Goal: Information Seeking & Learning: Learn about a topic

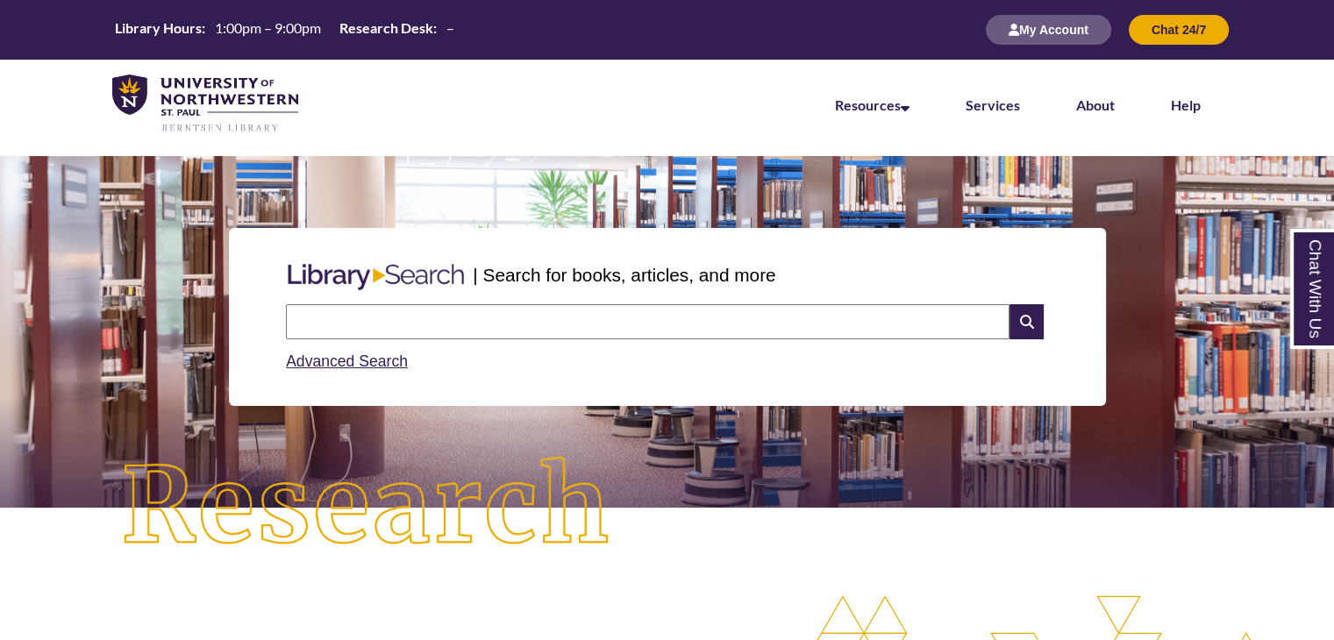
click at [520, 319] on input "text" at bounding box center [647, 321] width 723 height 35
click at [558, 327] on input "text" at bounding box center [647, 321] width 723 height 35
type input "**********"
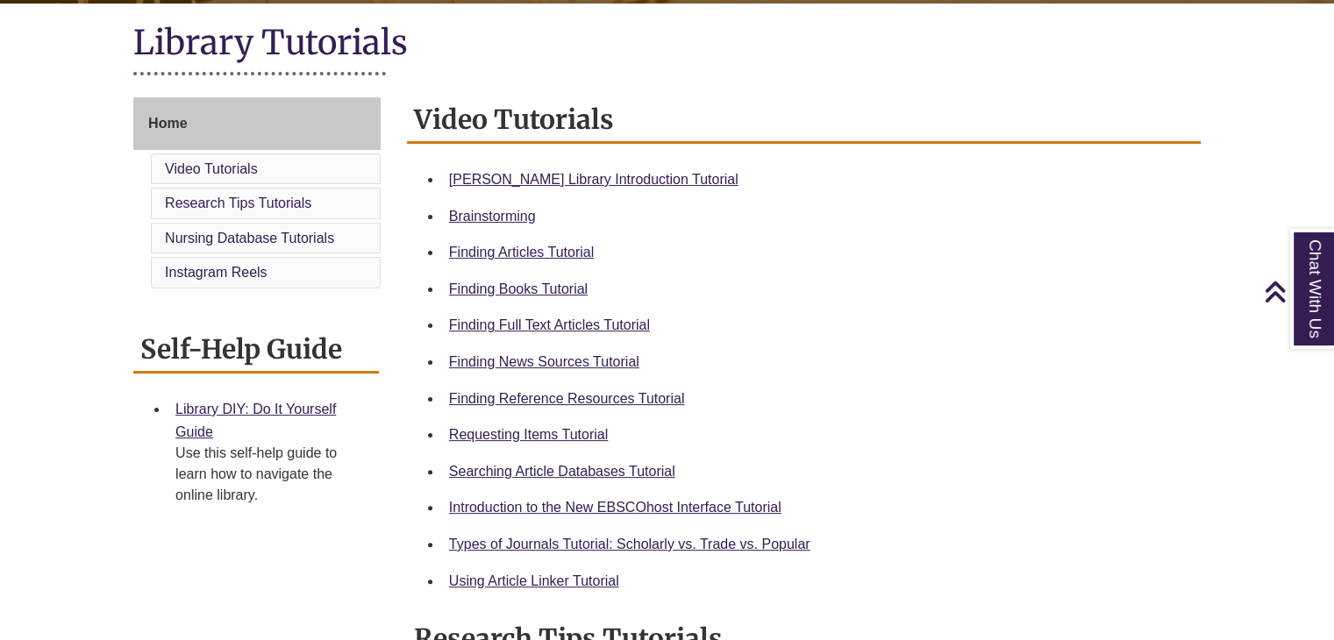
scroll to position [398, 0]
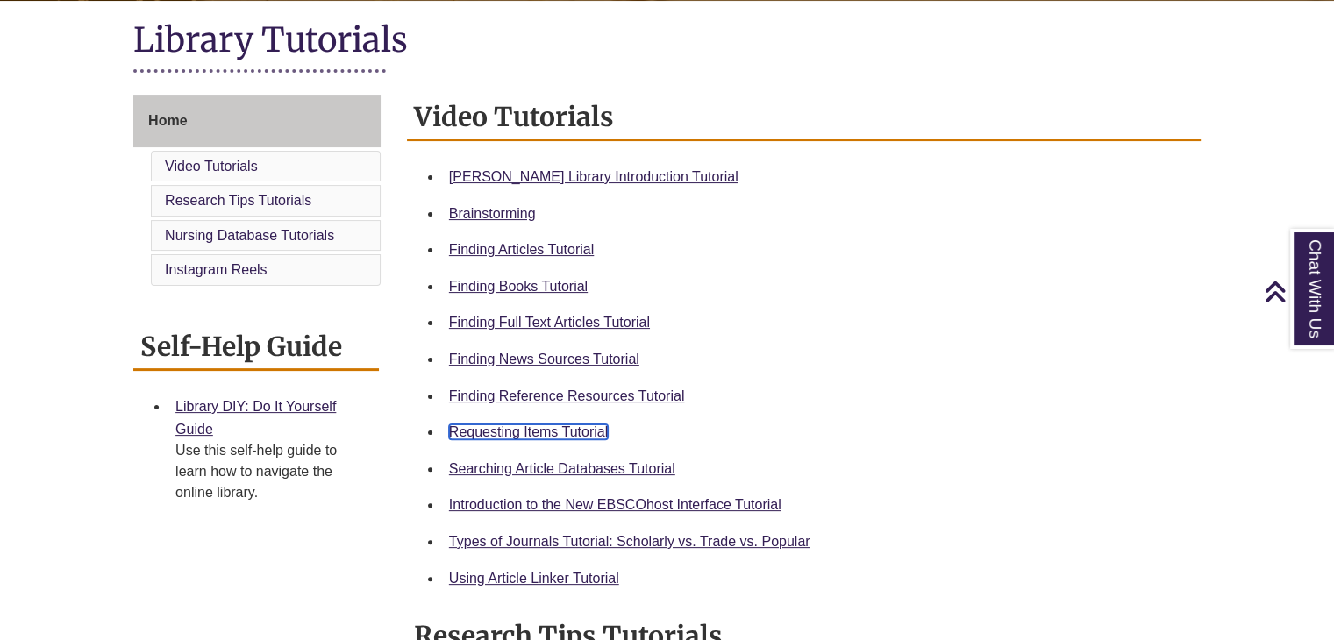
click at [566, 431] on link "Requesting Items Tutorial" at bounding box center [528, 431] width 159 height 15
click at [229, 126] on link "Home" at bounding box center [256, 121] width 247 height 53
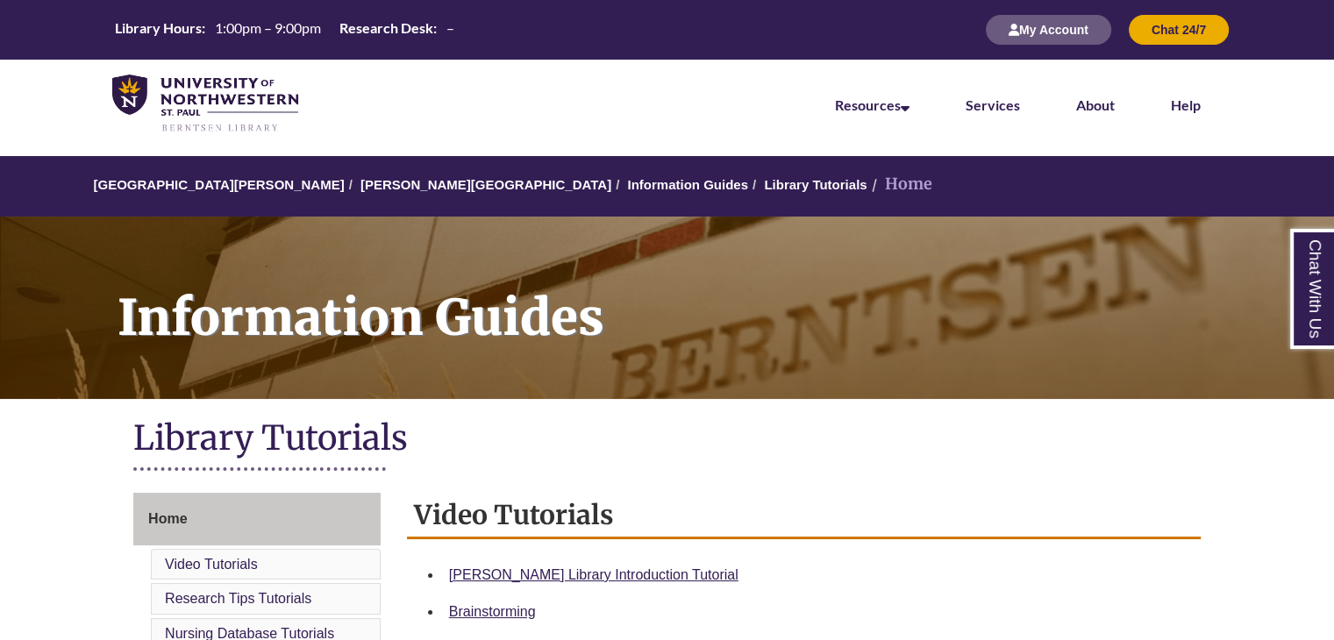
click at [867, 183] on li "Home" at bounding box center [899, 184] width 65 height 25
click at [378, 187] on link "[PERSON_NAME][GEOGRAPHIC_DATA]" at bounding box center [485, 184] width 251 height 15
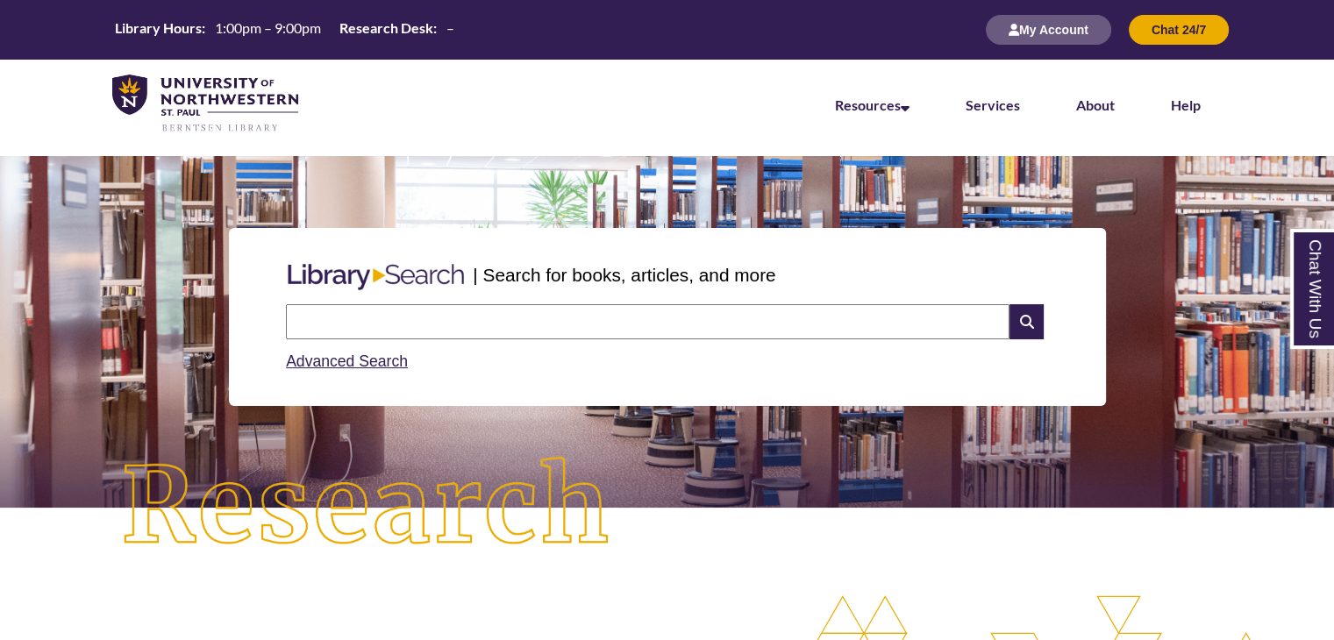
click at [435, 306] on input "text" at bounding box center [647, 321] width 723 height 35
type input "**********"
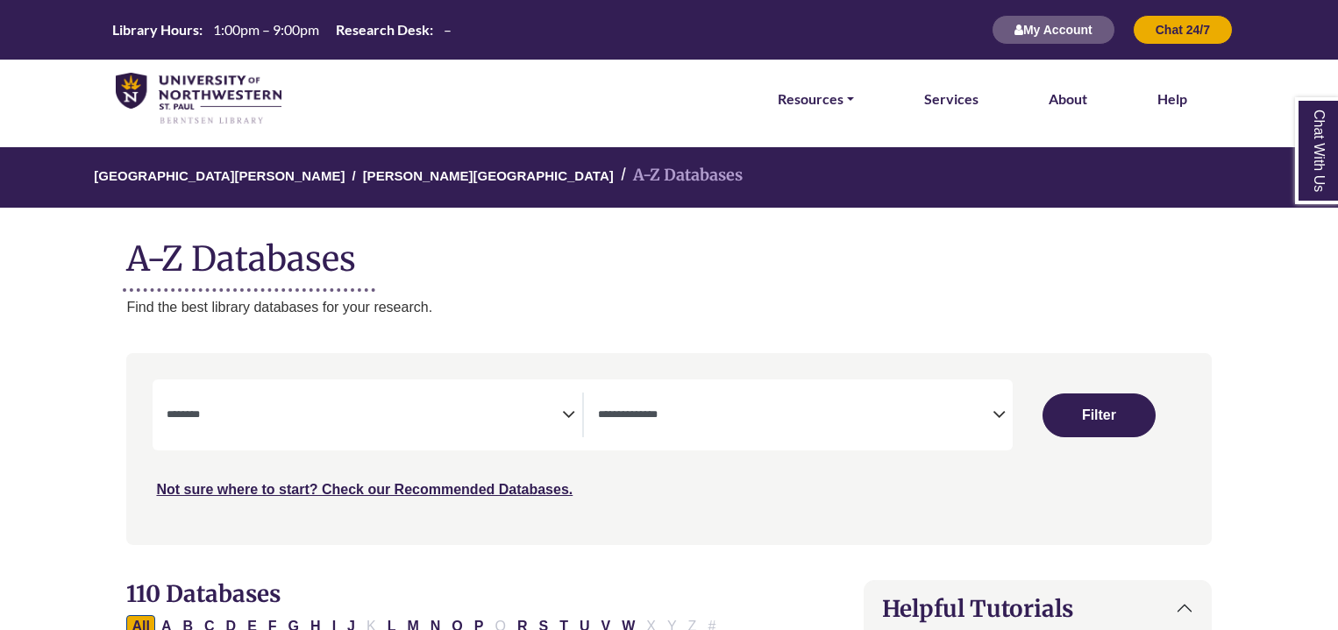
select select "Database Subject Filter"
select select "Database Types Filter"
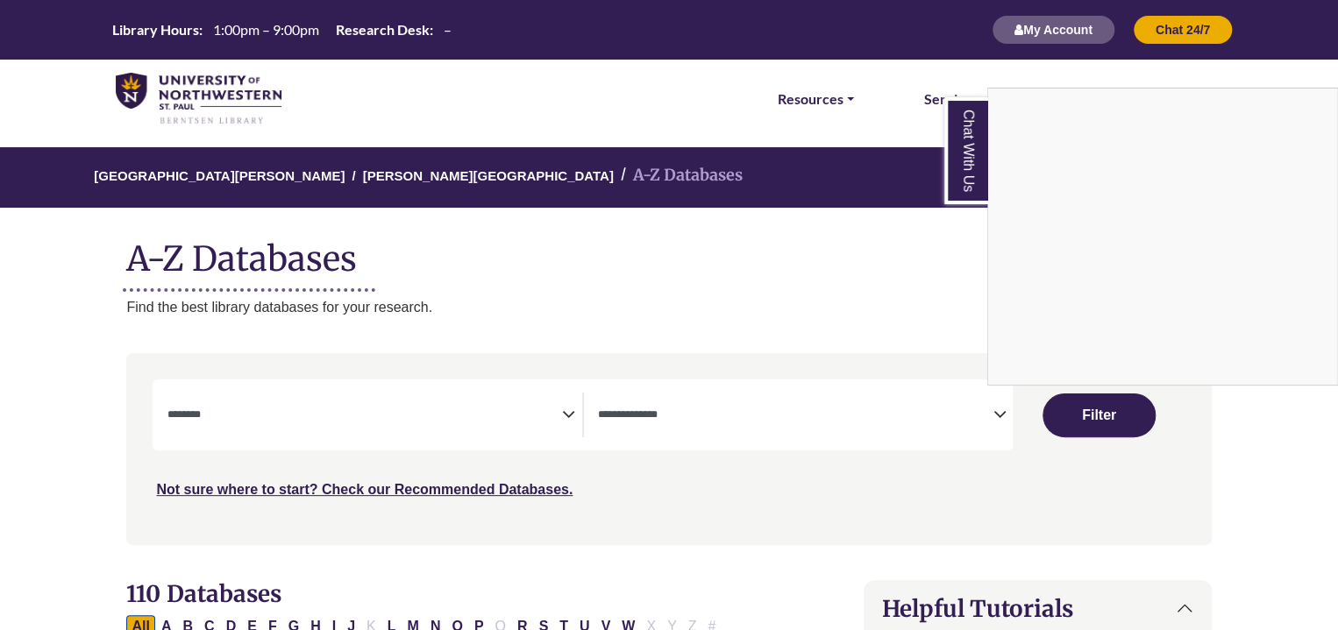
click at [1000, 416] on div "Chat With Us" at bounding box center [669, 315] width 1338 height 630
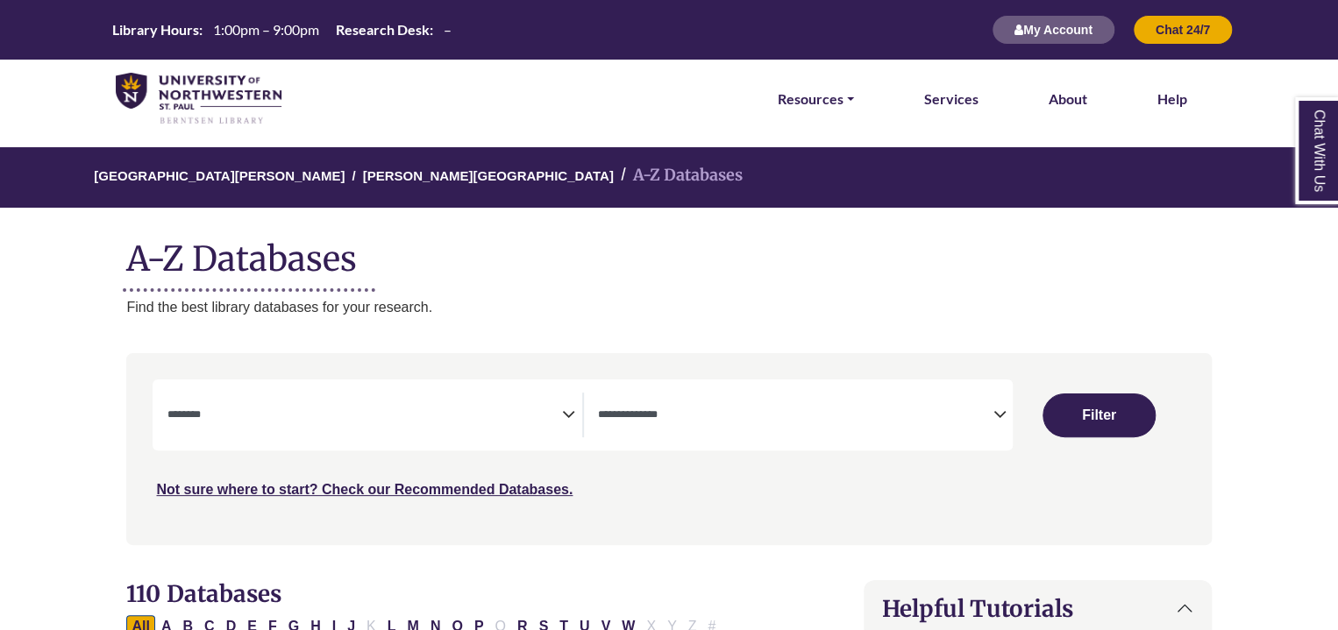
click at [1000, 416] on icon "Search filters" at bounding box center [999, 412] width 13 height 26
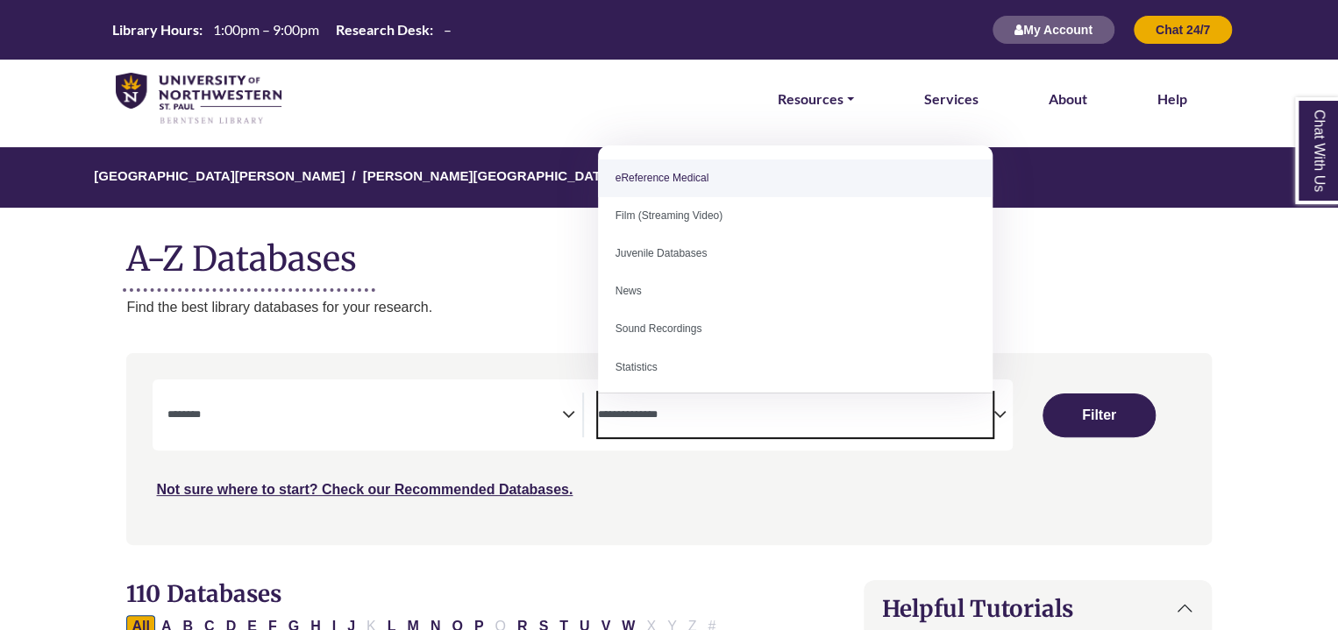
scroll to position [121, 0]
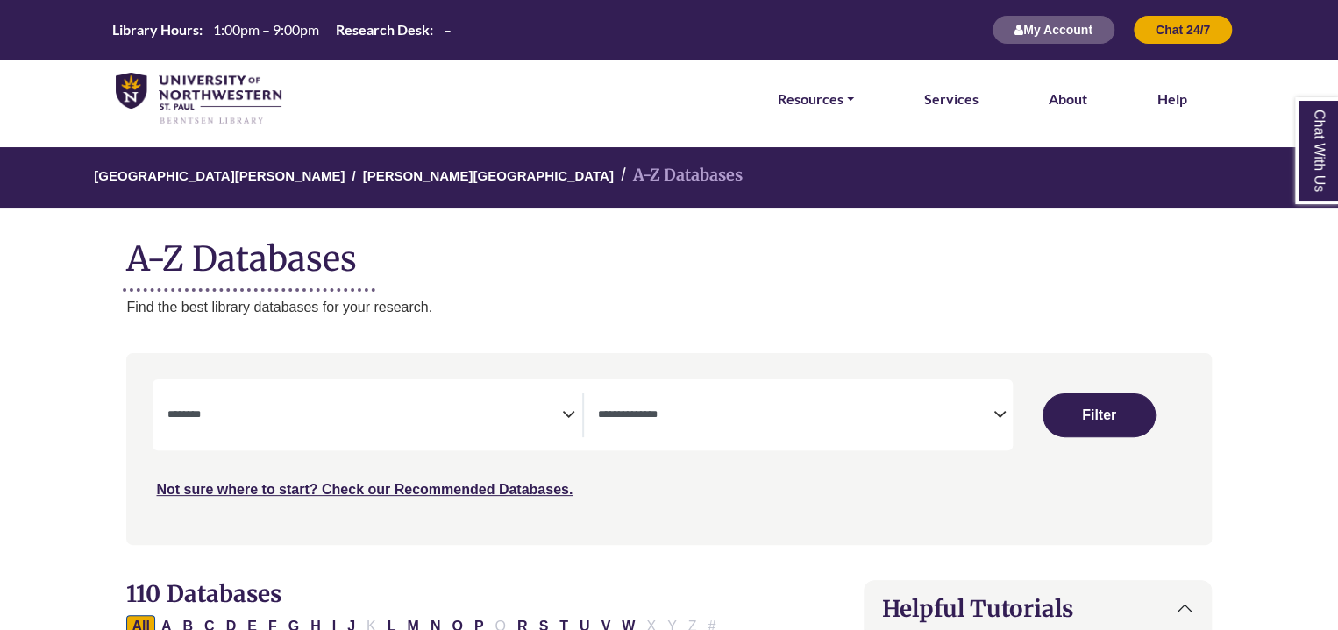
click at [575, 415] on div "**********" at bounding box center [374, 415] width 415 height 45
click at [562, 413] on icon "Search filters" at bounding box center [568, 412] width 13 height 26
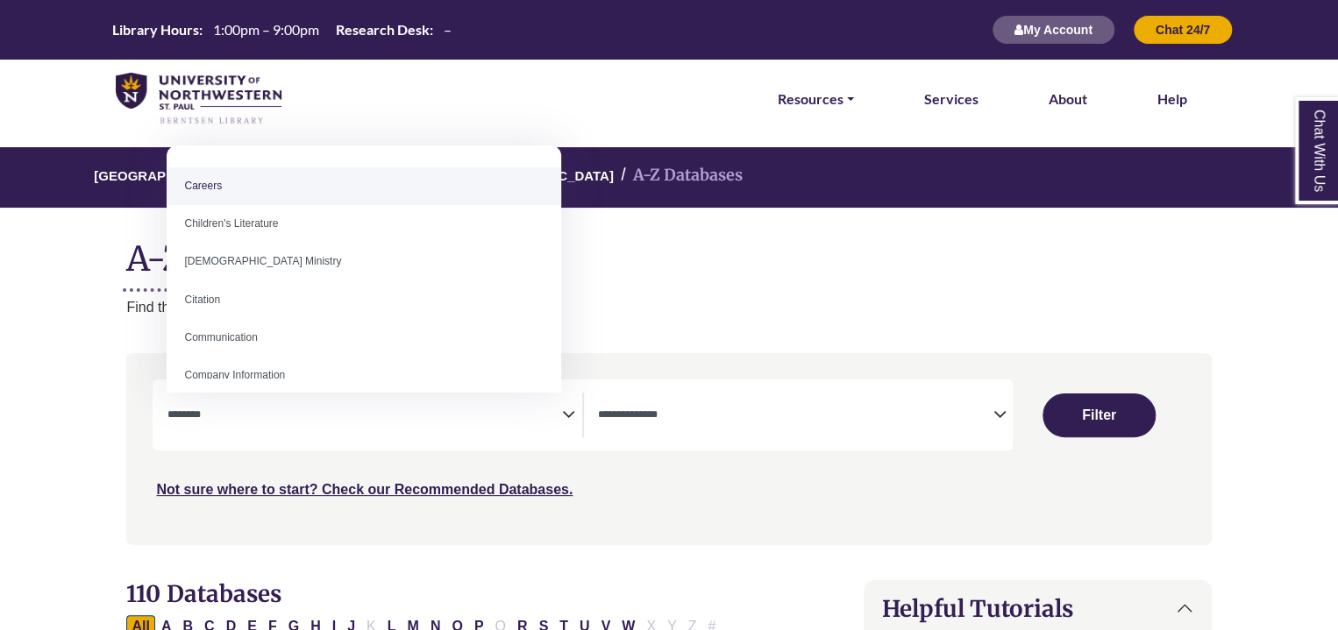
scroll to position [84, 0]
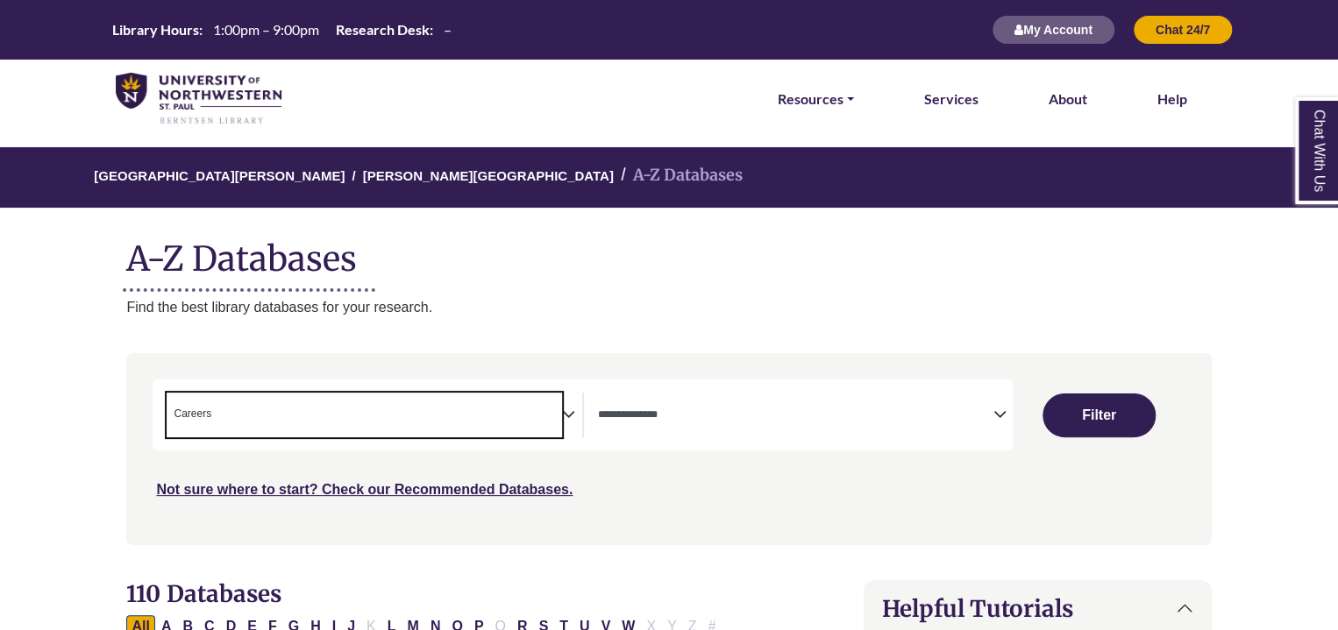
click at [566, 411] on icon "Search filters" at bounding box center [568, 412] width 13 height 26
click at [572, 414] on icon "Search filters" at bounding box center [568, 412] width 13 height 26
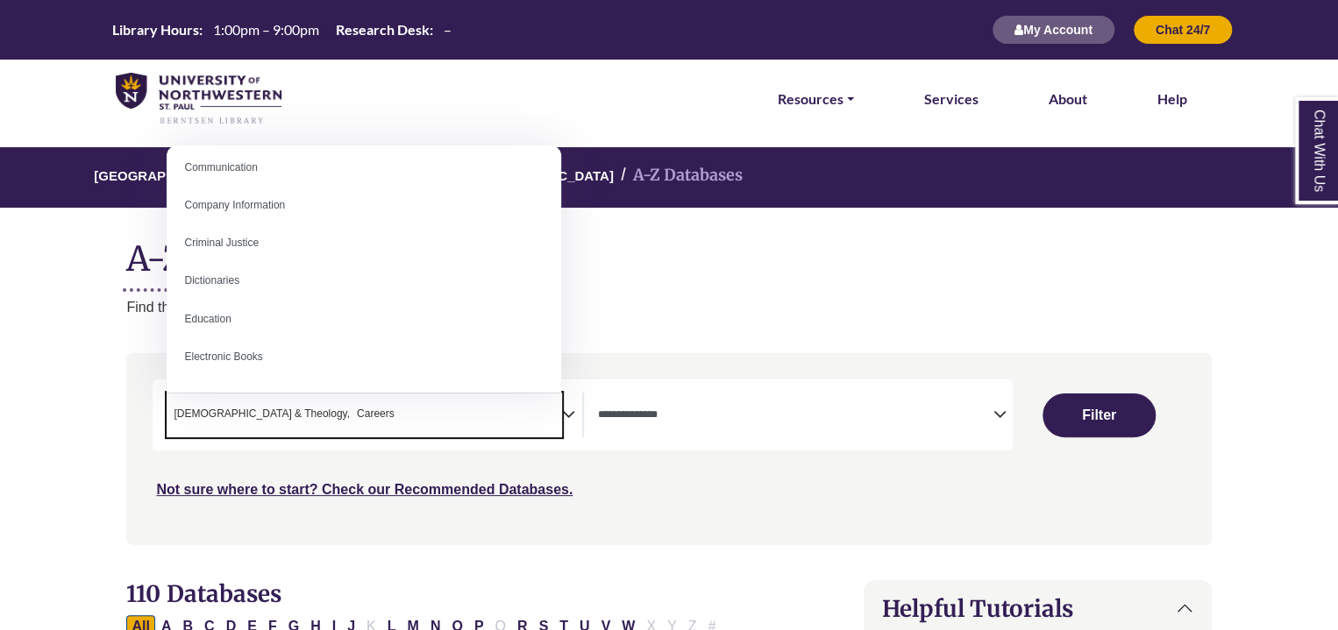
scroll to position [383, 0]
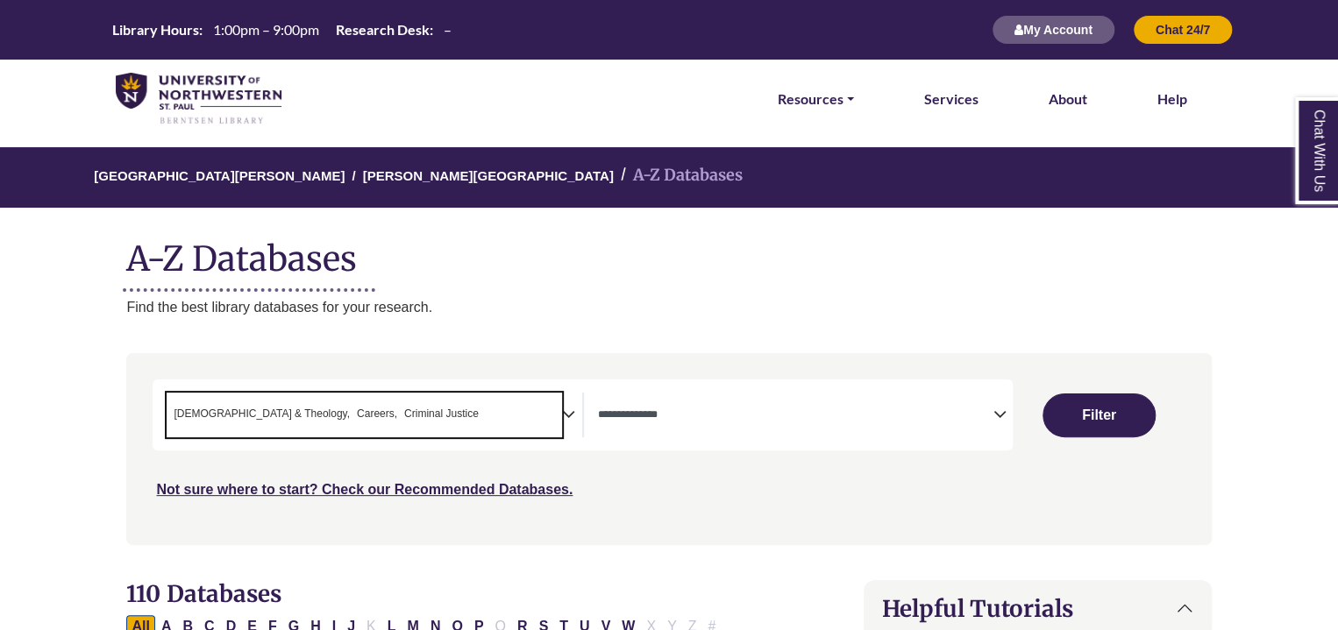
click at [569, 416] on icon "Search filters" at bounding box center [568, 412] width 13 height 26
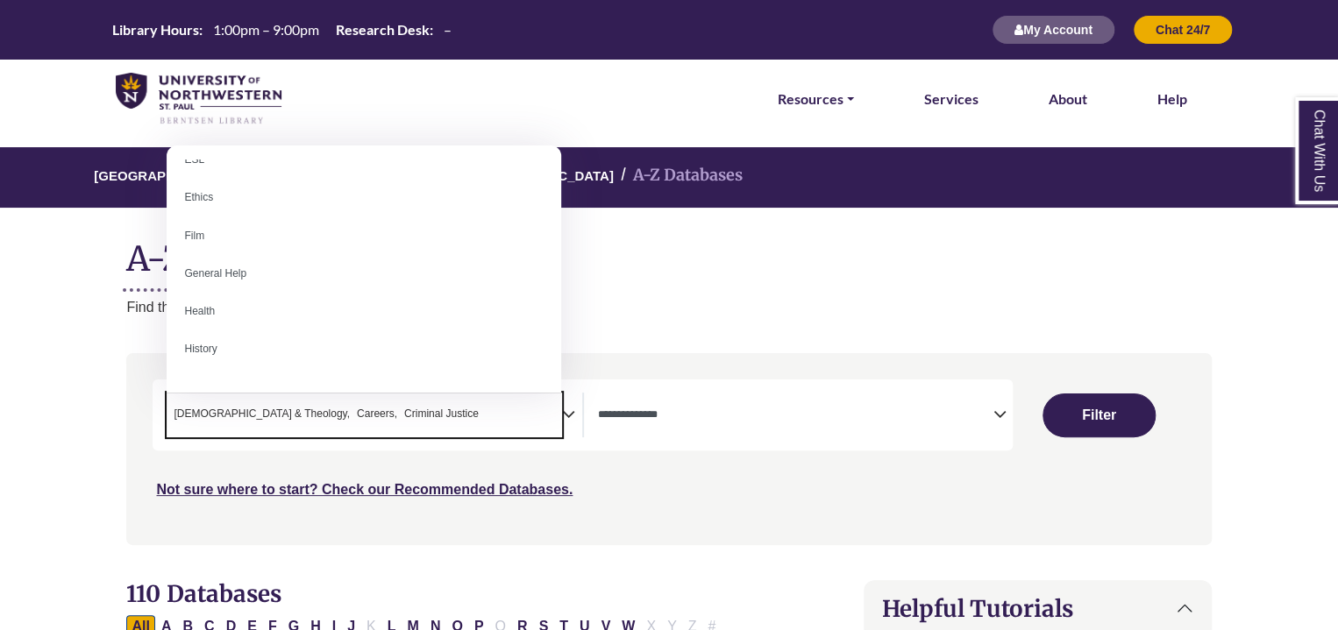
scroll to position [668, 0]
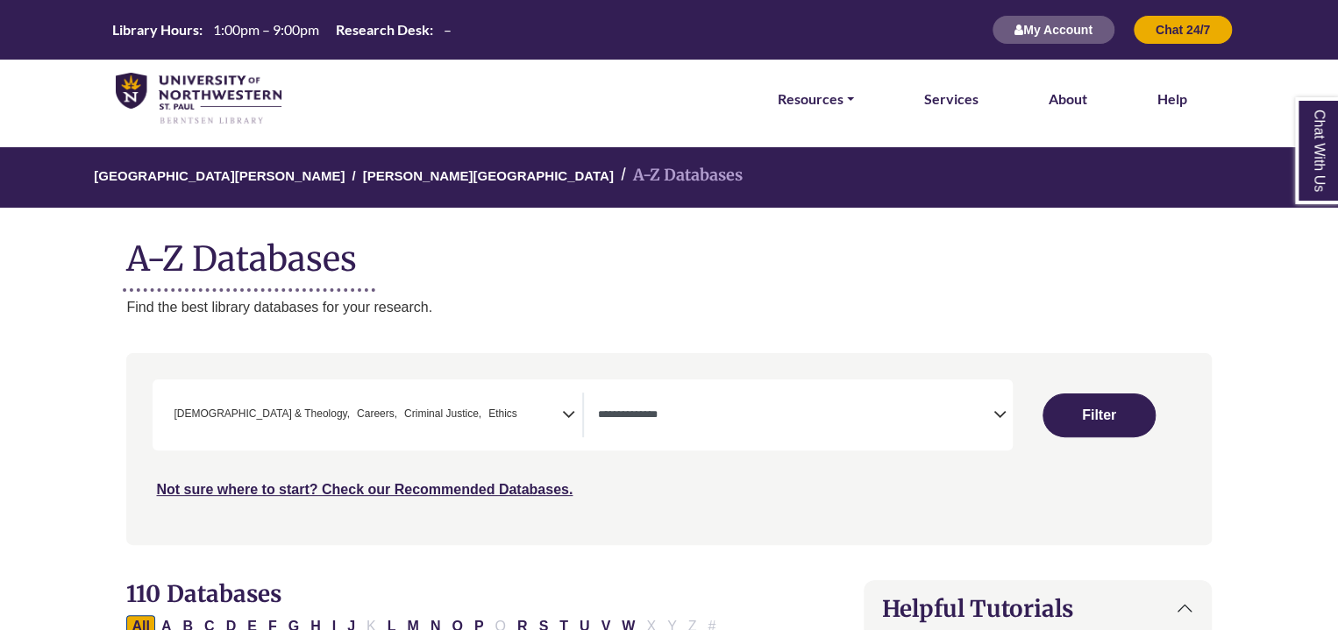
click at [568, 418] on icon "Search filters" at bounding box center [568, 412] width 13 height 26
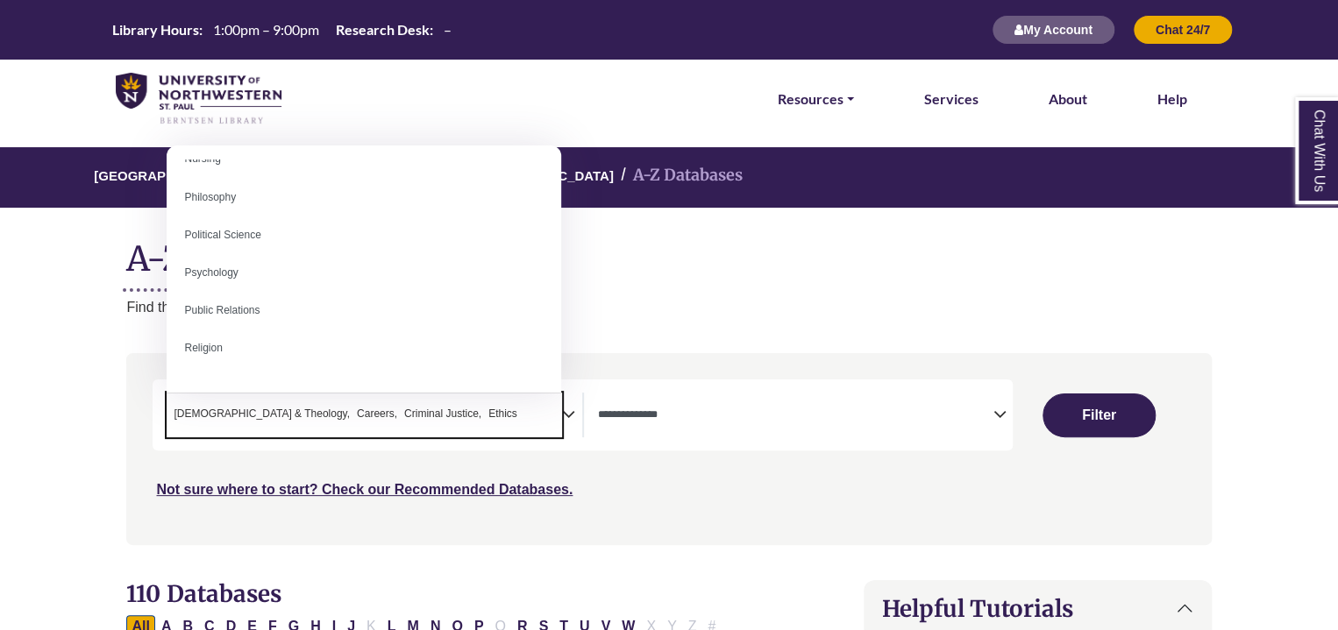
scroll to position [1313, 0]
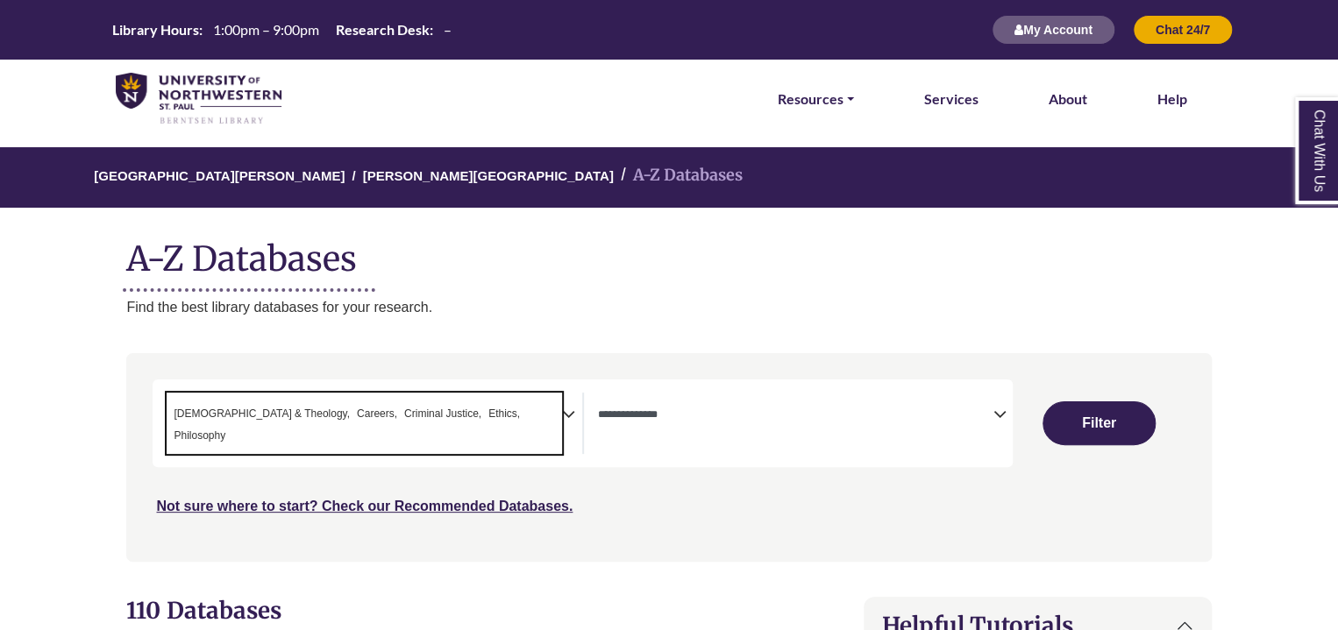
drag, startPoint x: 253, startPoint y: 411, endPoint x: 222, endPoint y: 409, distance: 30.7
click at [222, 409] on span "[DEMOGRAPHIC_DATA] & Theology" at bounding box center [262, 414] width 176 height 17
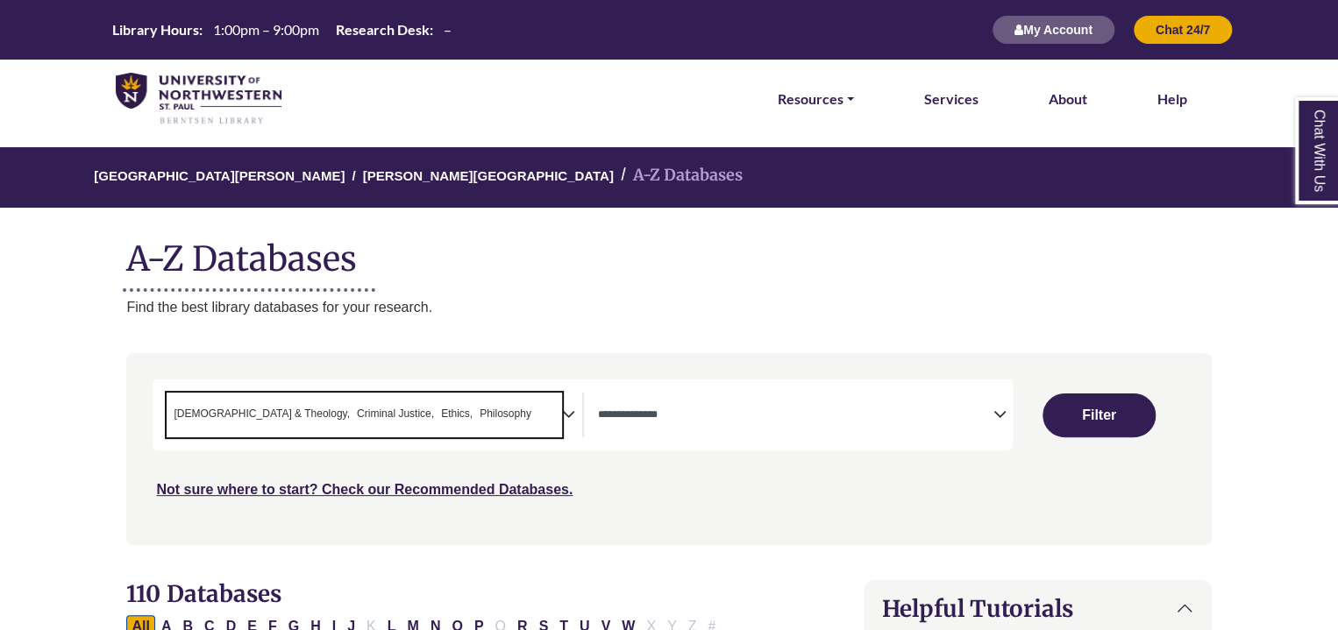
click at [569, 407] on icon "Search filters" at bounding box center [568, 412] width 13 height 26
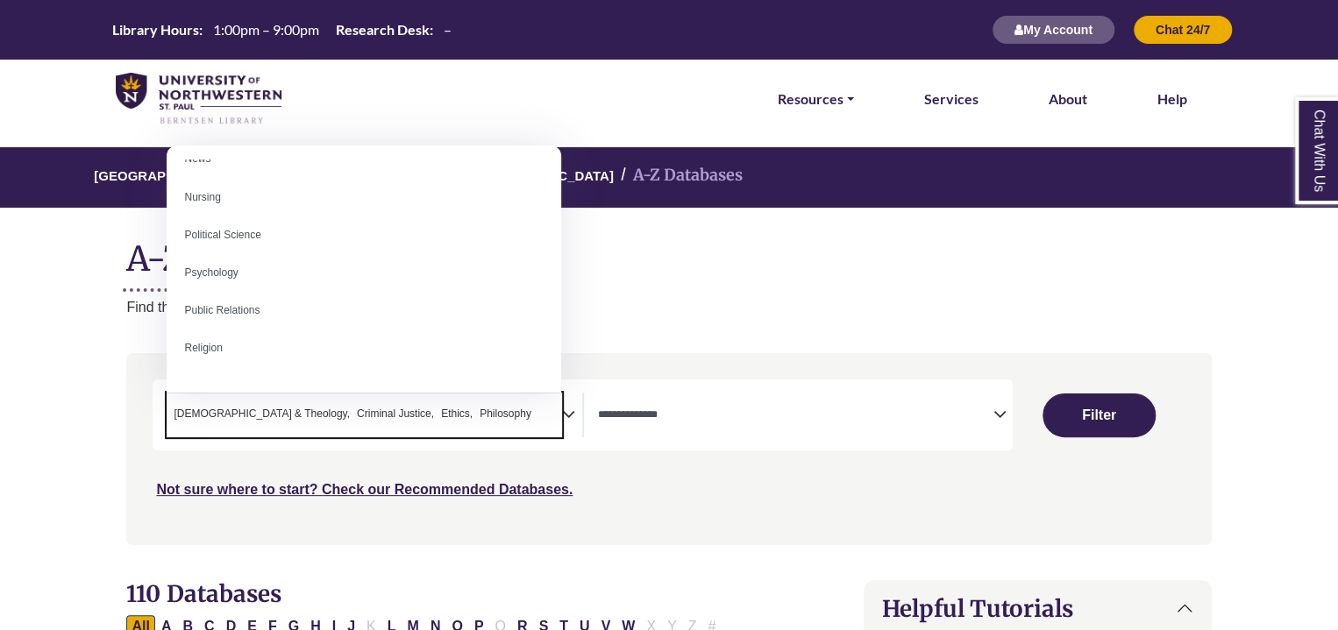
scroll to position [1287, 0]
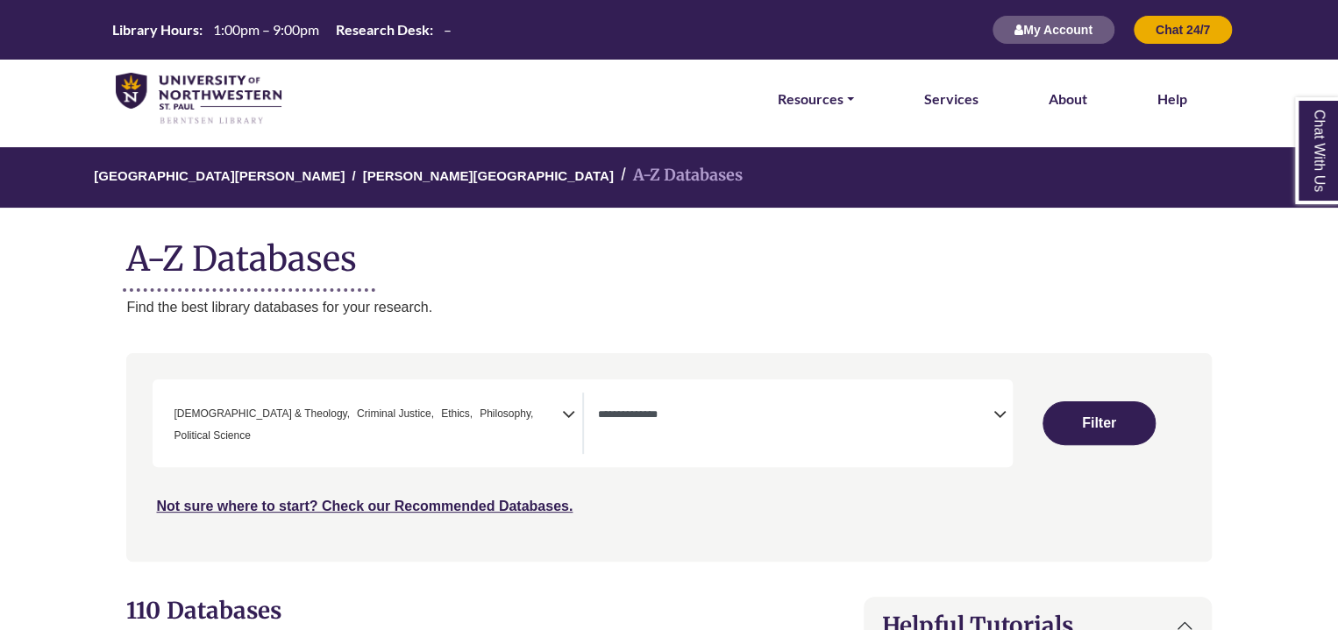
click at [566, 412] on icon "Search filters" at bounding box center [568, 412] width 13 height 26
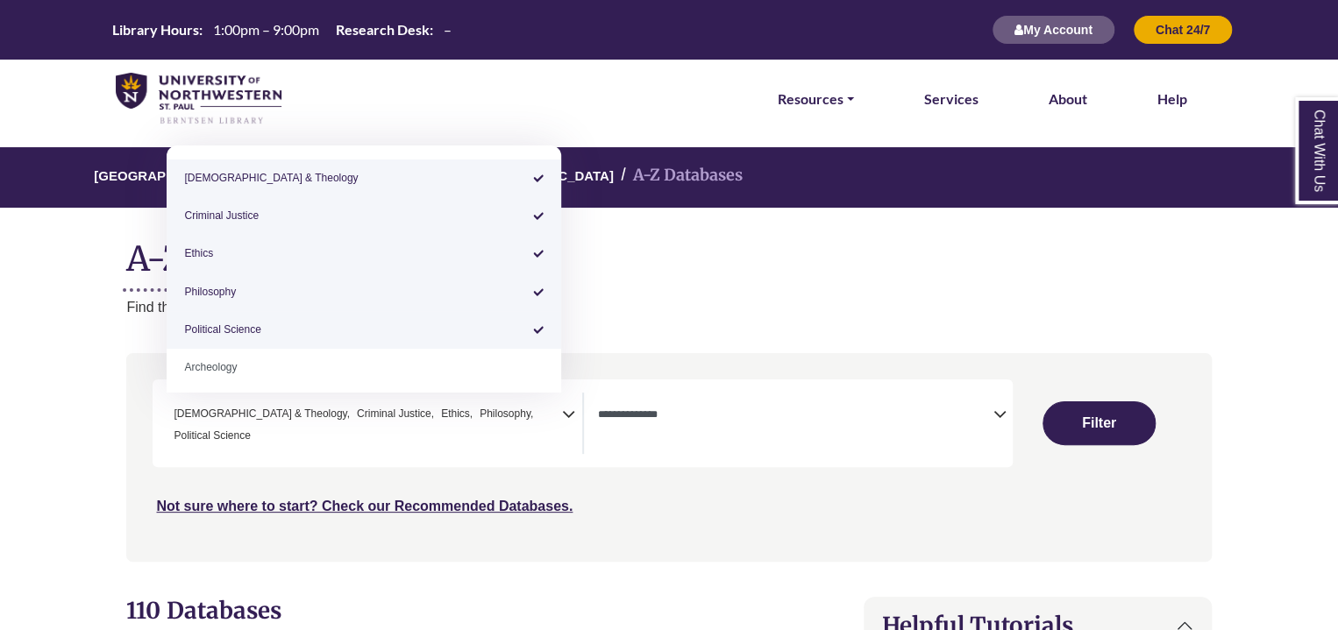
select select "******"
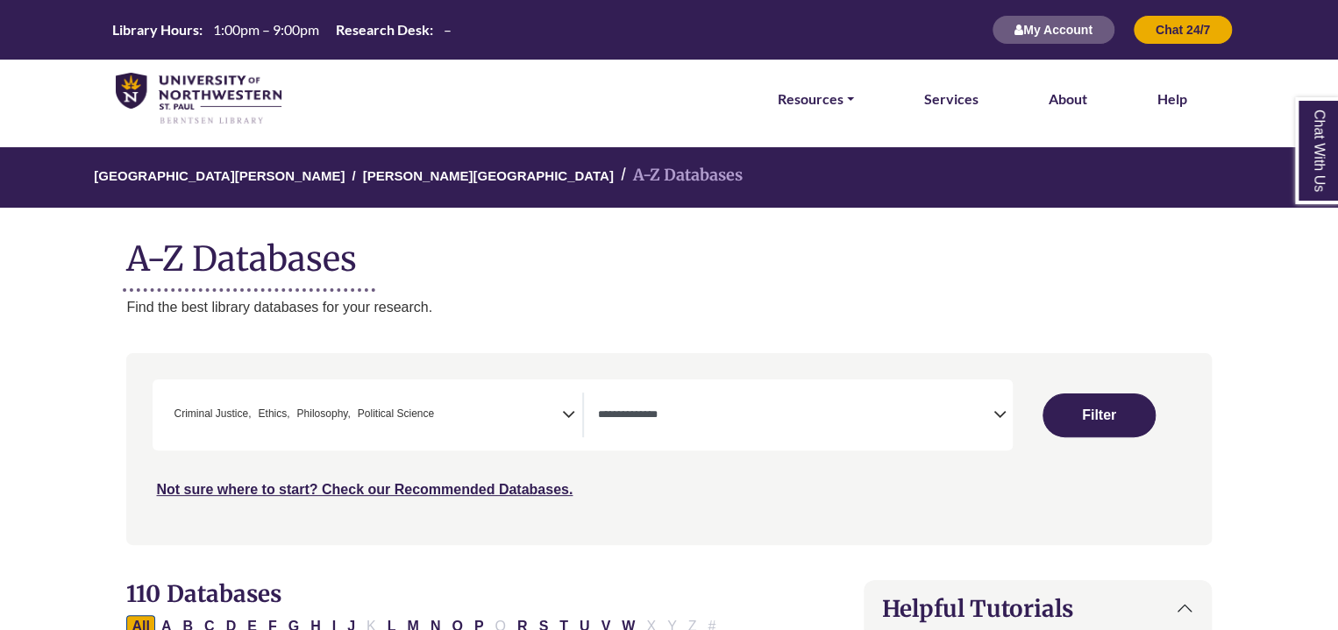
click at [573, 421] on icon "Search filters" at bounding box center [568, 412] width 13 height 26
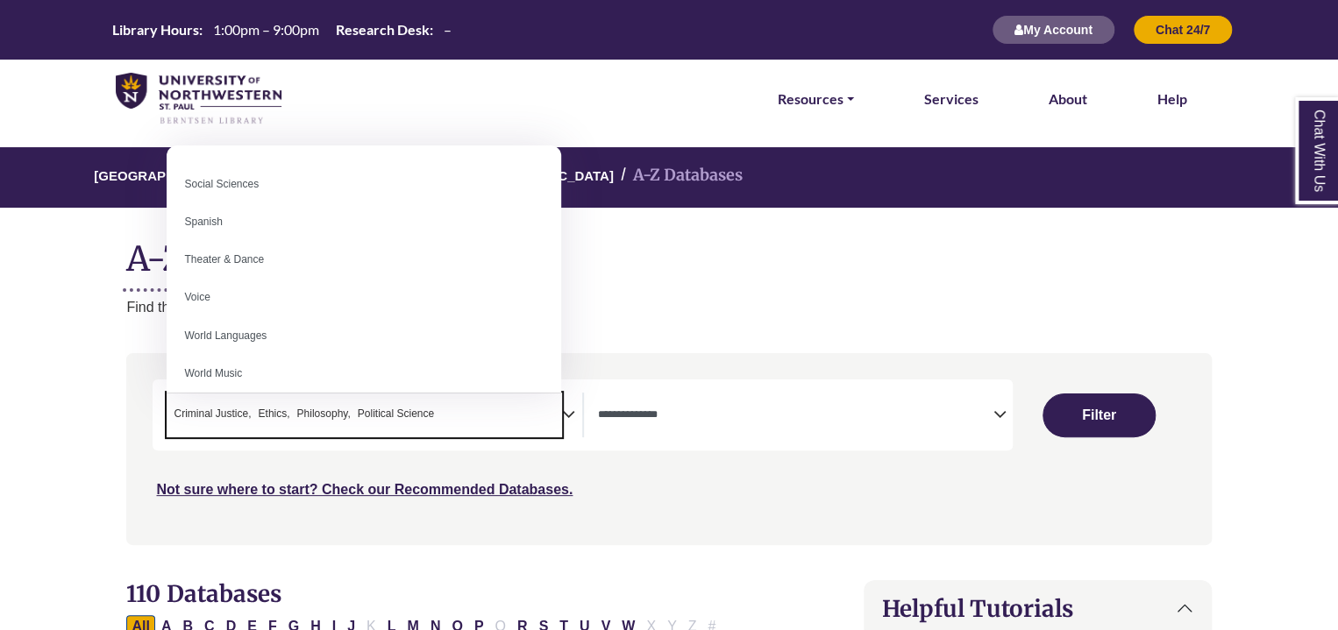
scroll to position [1561, 0]
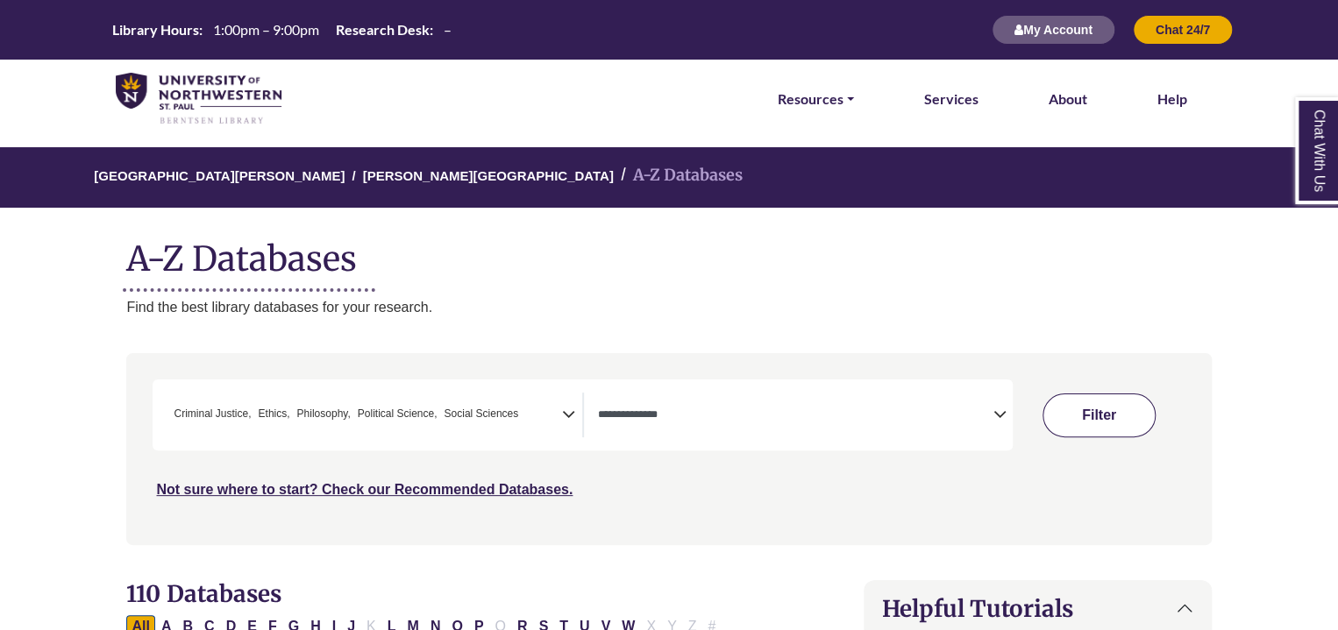
click at [1094, 413] on button "Filter" at bounding box center [1099, 416] width 113 height 44
select select "Database Types Filter"
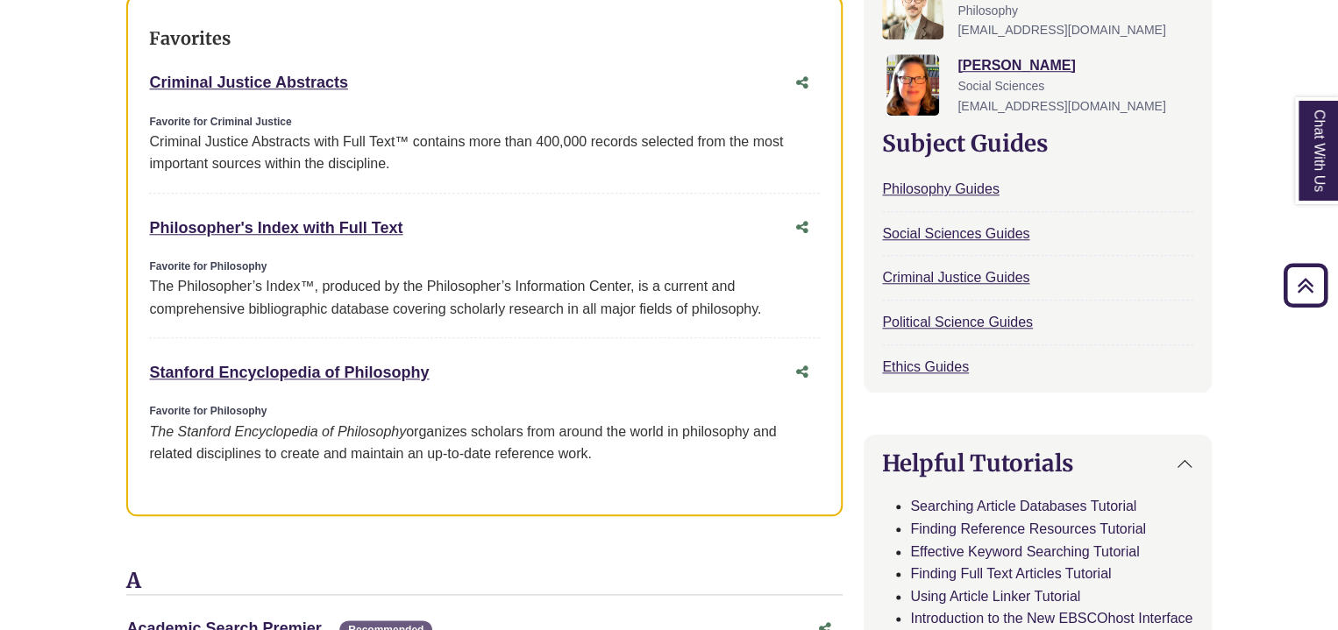
scroll to position [701, 0]
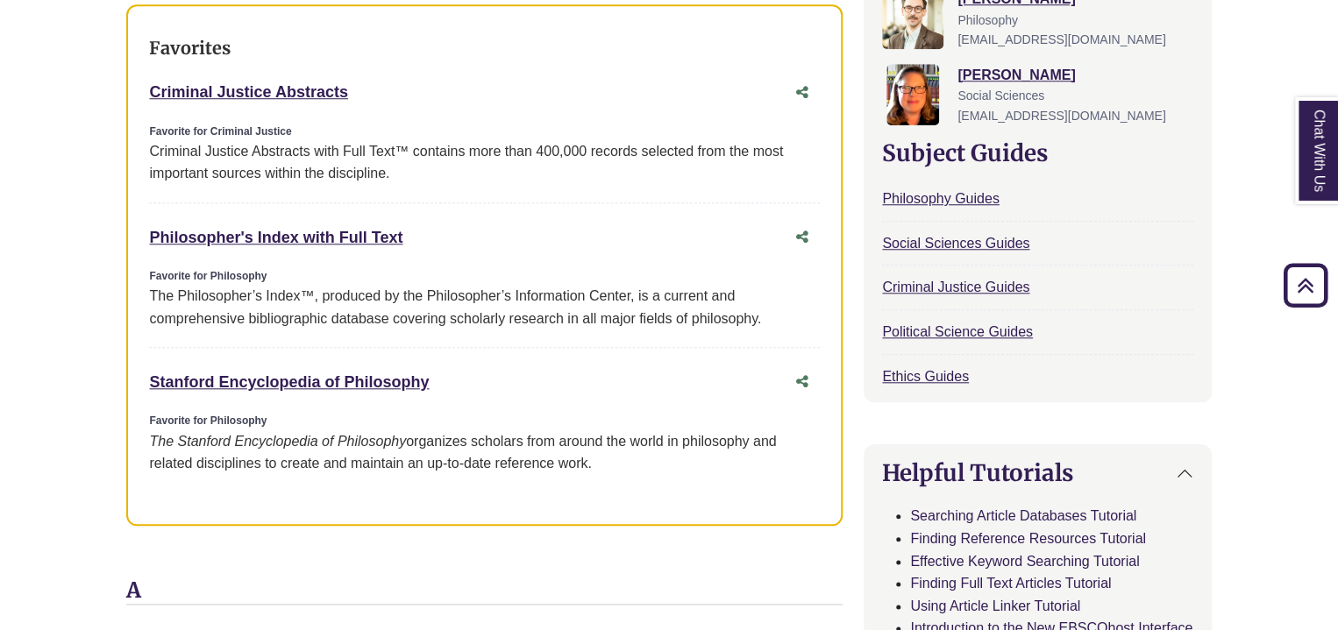
drag, startPoint x: 134, startPoint y: 91, endPoint x: 393, endPoint y: 103, distance: 258.9
click at [393, 103] on div "Favorites Criminal Justice Abstracts This link opens in a new window Favorite f…" at bounding box center [484, 265] width 716 height 522
copy link "Criminal Justice Abstracts"
click at [132, 227] on div "Favorites Criminal Justice Abstracts This link opens in a new window Favorite f…" at bounding box center [484, 265] width 716 height 522
drag, startPoint x: 129, startPoint y: 235, endPoint x: 435, endPoint y: 238, distance: 306.0
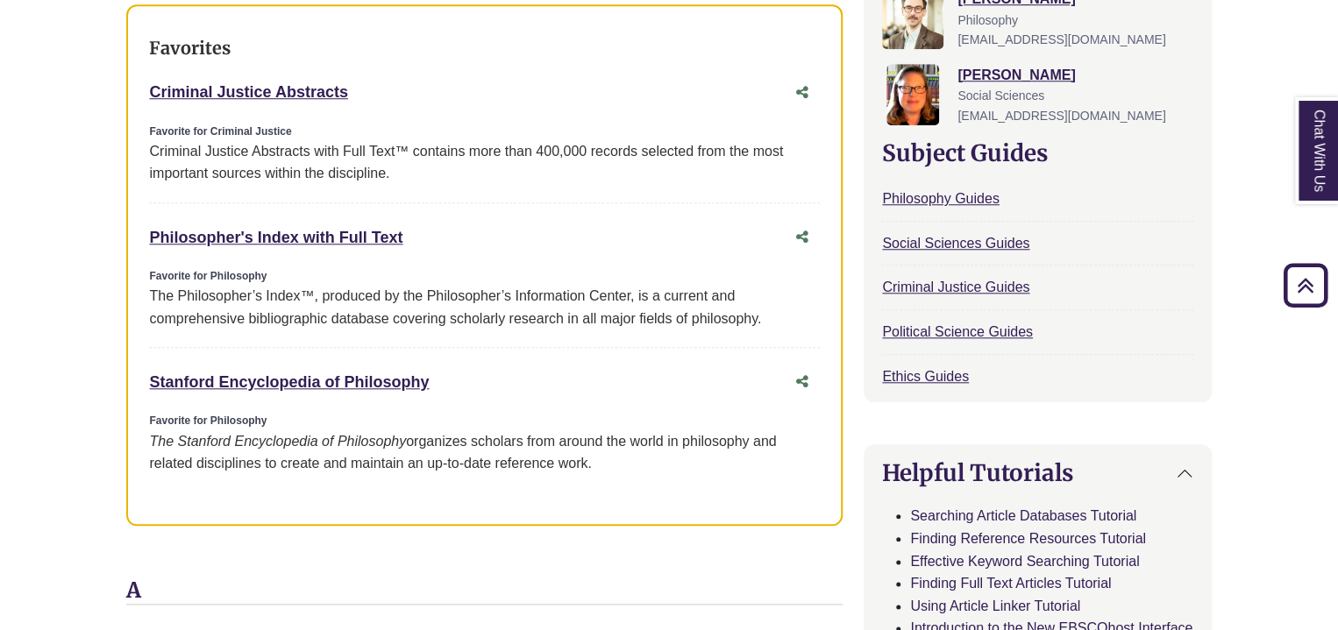
click at [435, 238] on div "Favorites Criminal Justice Abstracts This link opens in a new window Favorite f…" at bounding box center [484, 265] width 716 height 522
copy link "Philosopher's Index with Full Text"
click at [127, 383] on div "Favorites Criminal Justice Abstracts This link opens in a new window Favorite f…" at bounding box center [484, 265] width 716 height 522
drag, startPoint x: 133, startPoint y: 380, endPoint x: 459, endPoint y: 378, distance: 326.2
click at [459, 378] on div "Favorites Criminal Justice Abstracts This link opens in a new window Favorite f…" at bounding box center [484, 265] width 716 height 522
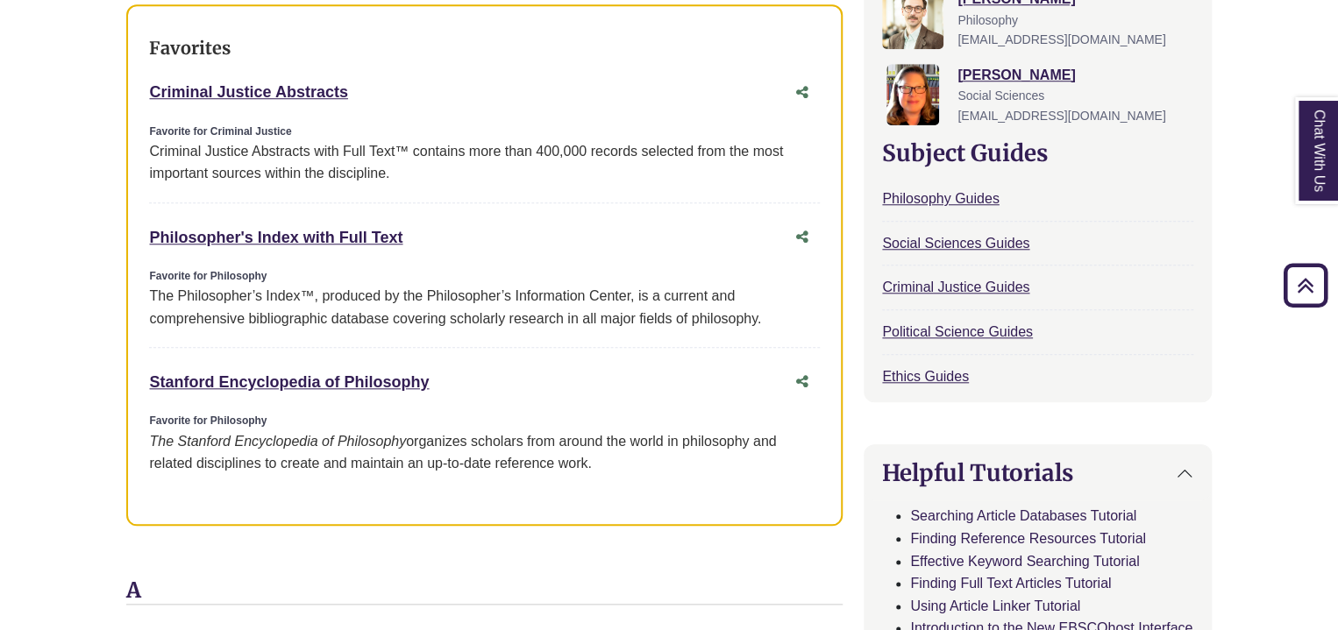
copy link "Stanford Encyclopedia of Philosophy"
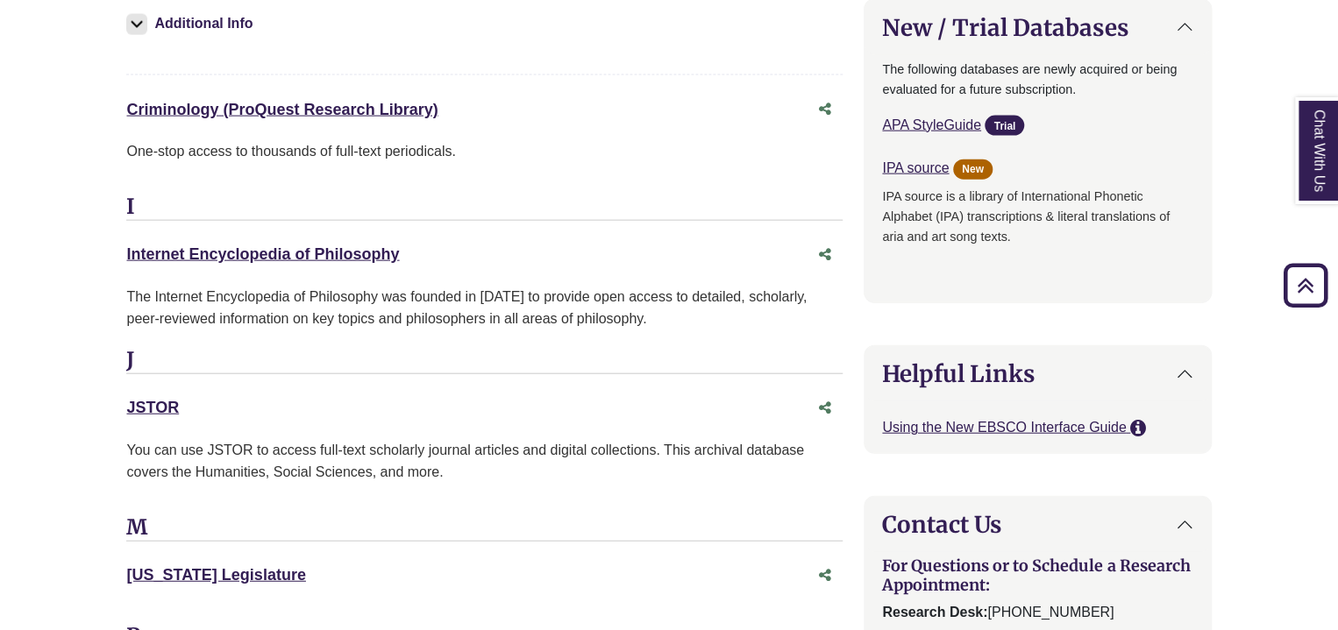
scroll to position [1946, 0]
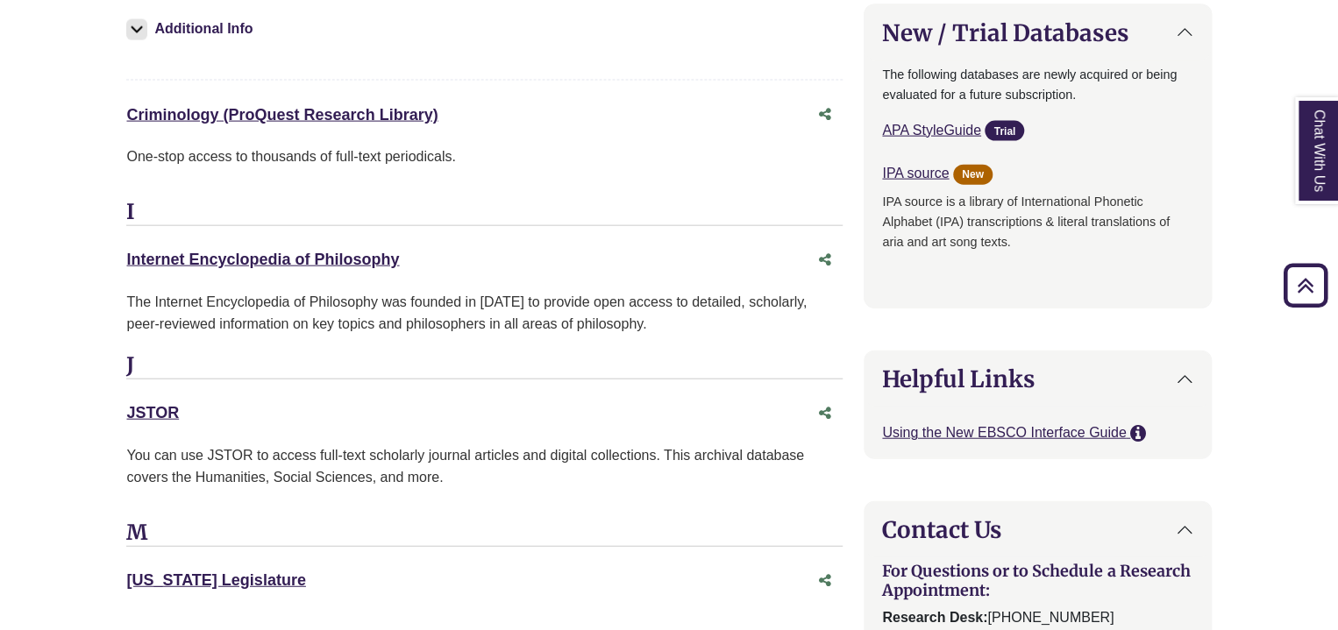
drag, startPoint x: 111, startPoint y: 114, endPoint x: 509, endPoint y: 104, distance: 398.2
click at [509, 104] on div "**********" at bounding box center [668, 52] width 1137 height 3327
copy link "Criminology (ProQuest Research Library)"
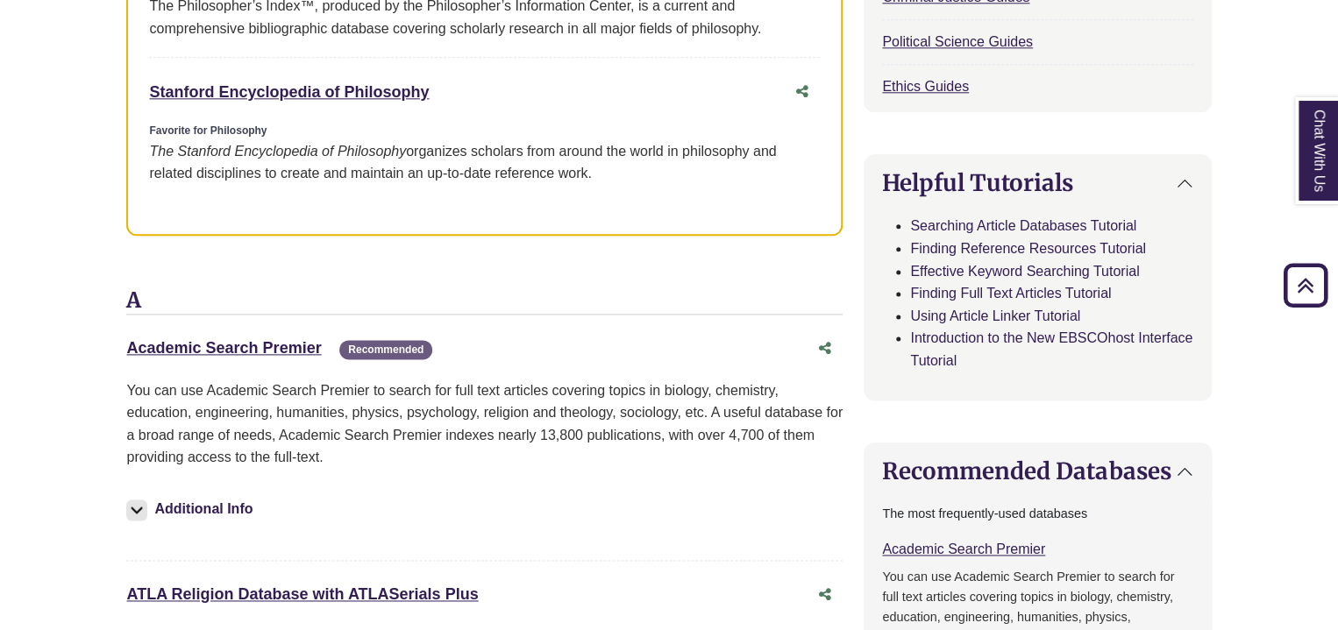
scroll to position [1039, 0]
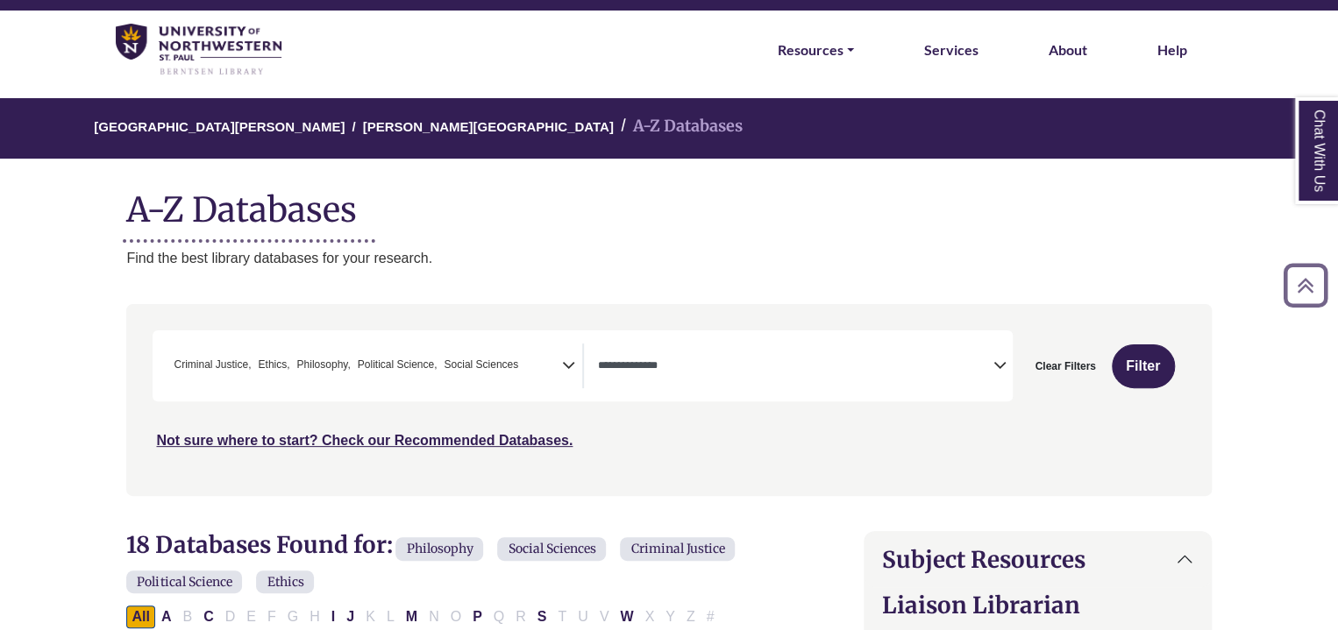
scroll to position [0, 0]
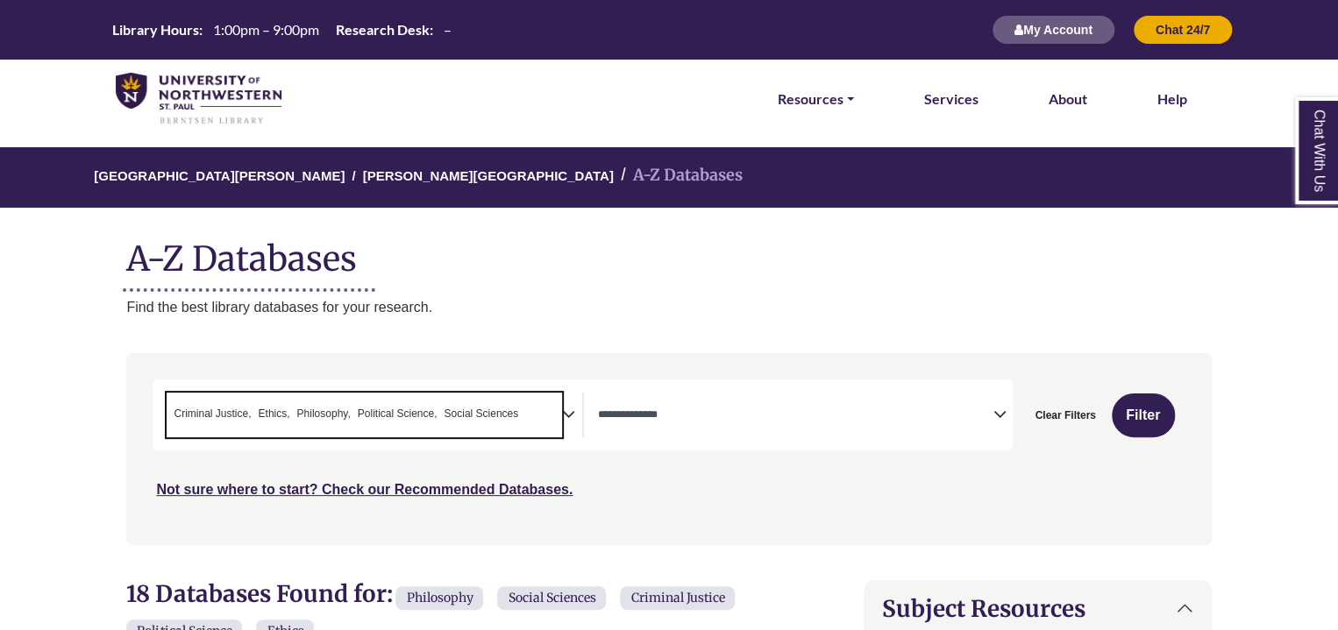
drag, startPoint x: 167, startPoint y: 413, endPoint x: 470, endPoint y: 418, distance: 302.5
click at [470, 418] on ul "× Criminal Justice × Ethics × Philosophy × Political Science × Social Sciences" at bounding box center [344, 412] width 355 height 15
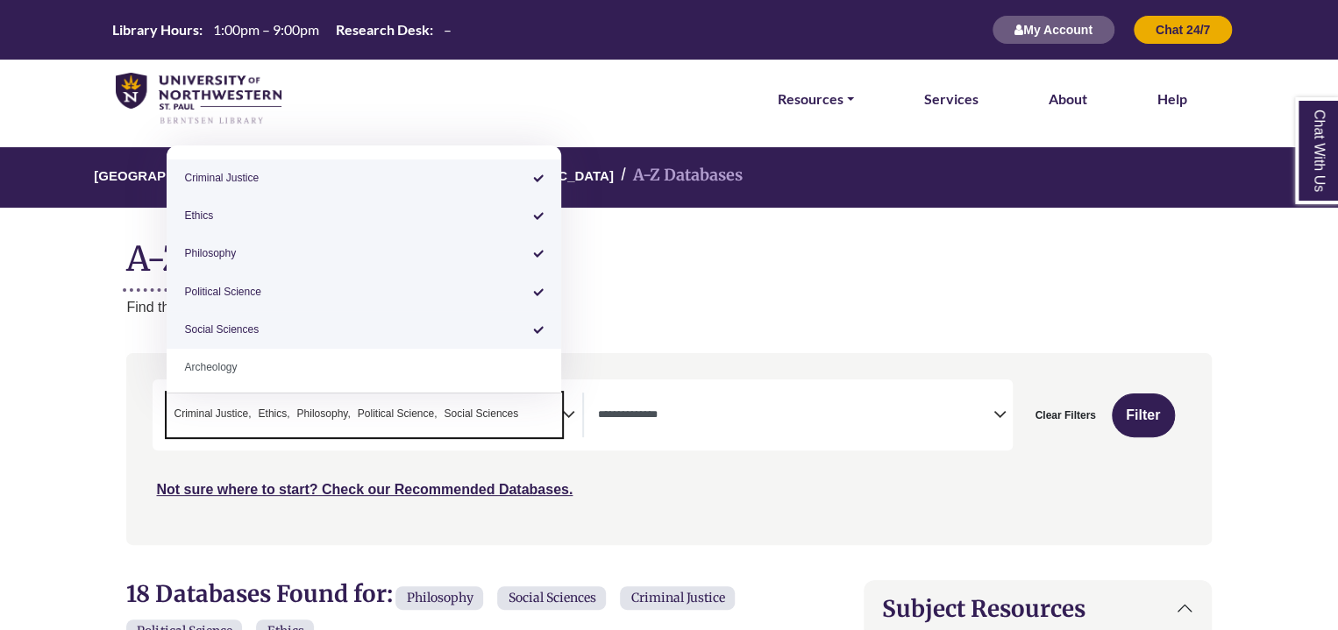
drag, startPoint x: 525, startPoint y: 418, endPoint x: 468, endPoint y: 418, distance: 57.0
click at [468, 418] on span "× Criminal Justice × Ethics × Philosophy × Political Science × Social Sciences" at bounding box center [364, 415] width 395 height 45
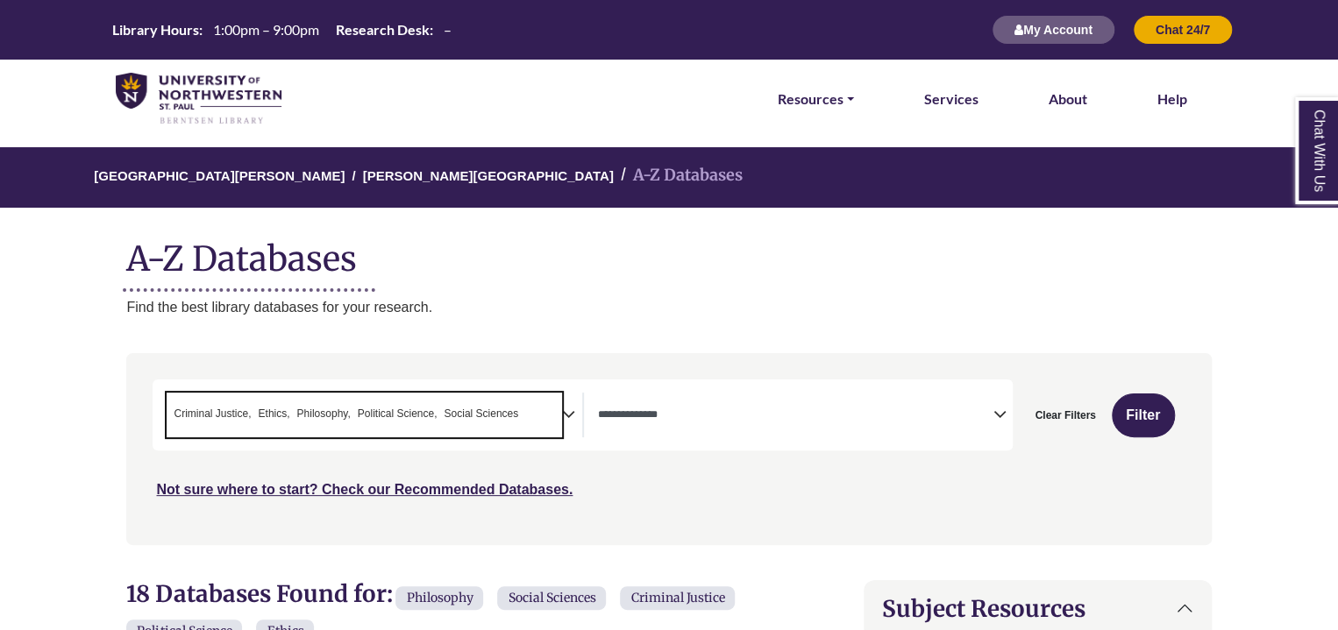
drag, startPoint x: 523, startPoint y: 409, endPoint x: 459, endPoint y: 409, distance: 63.1
click at [459, 409] on span "× Criminal Justice × Ethics × Philosophy × Political Science × Social Sciences" at bounding box center [364, 415] width 395 height 45
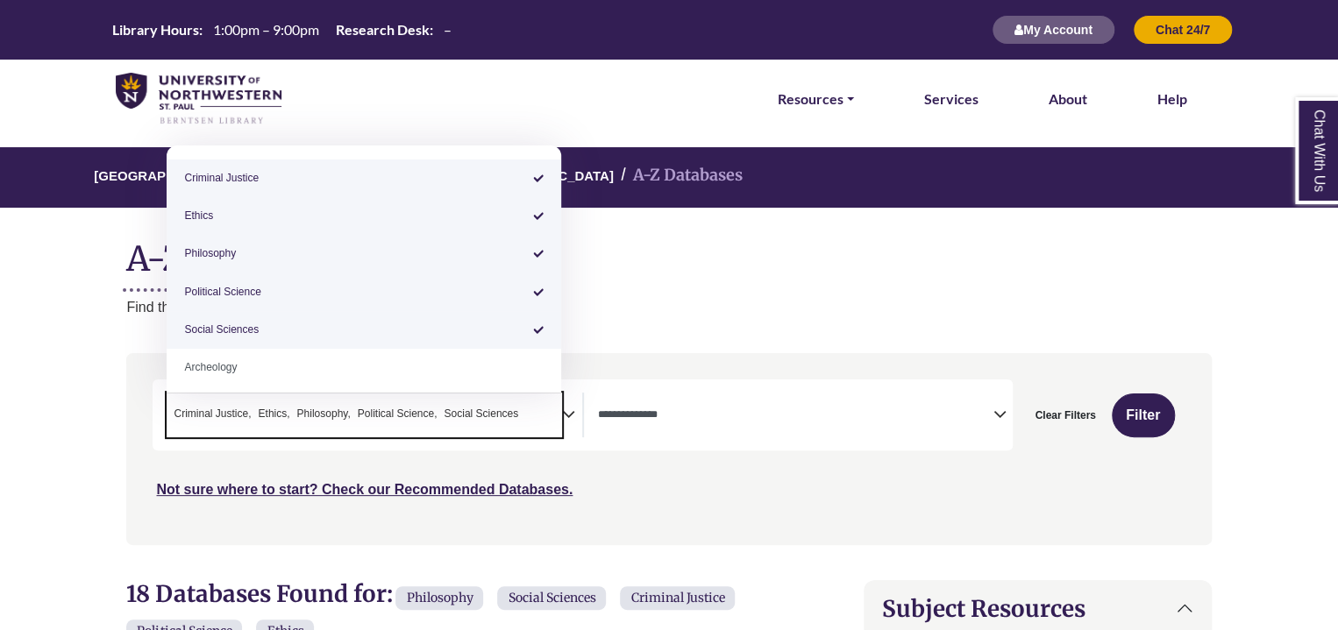
click at [528, 409] on textarea "Search" at bounding box center [526, 416] width 8 height 14
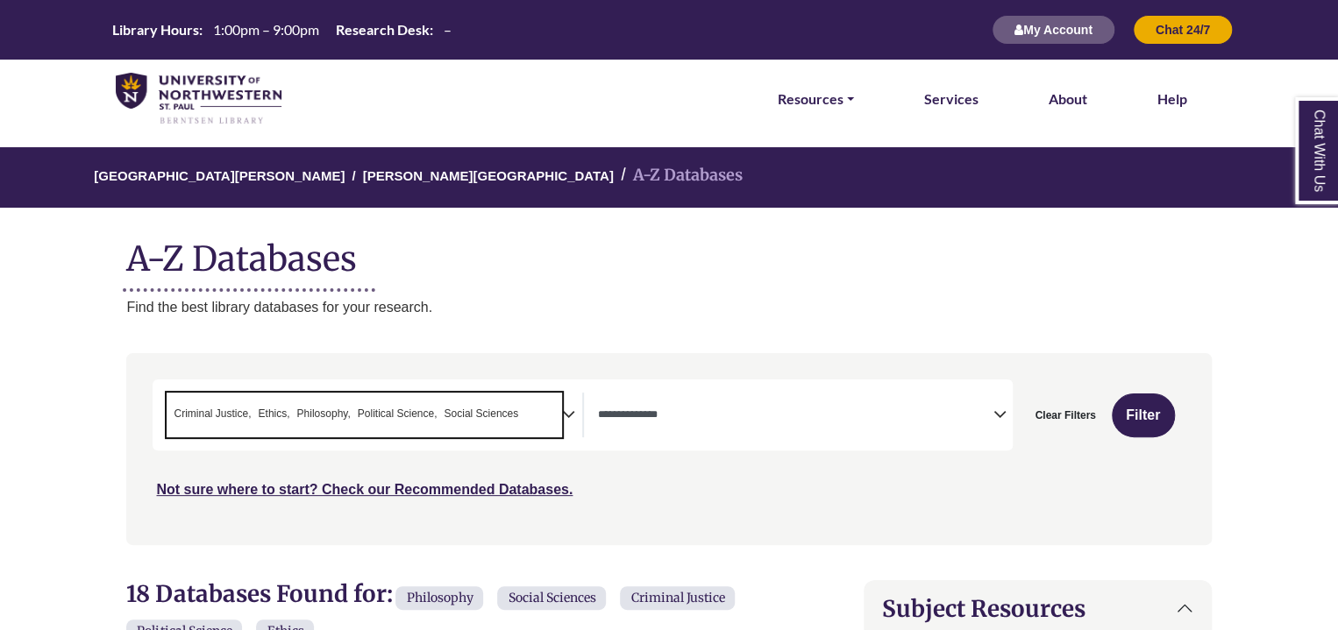
click at [527, 411] on textarea "Search" at bounding box center [526, 416] width 8 height 14
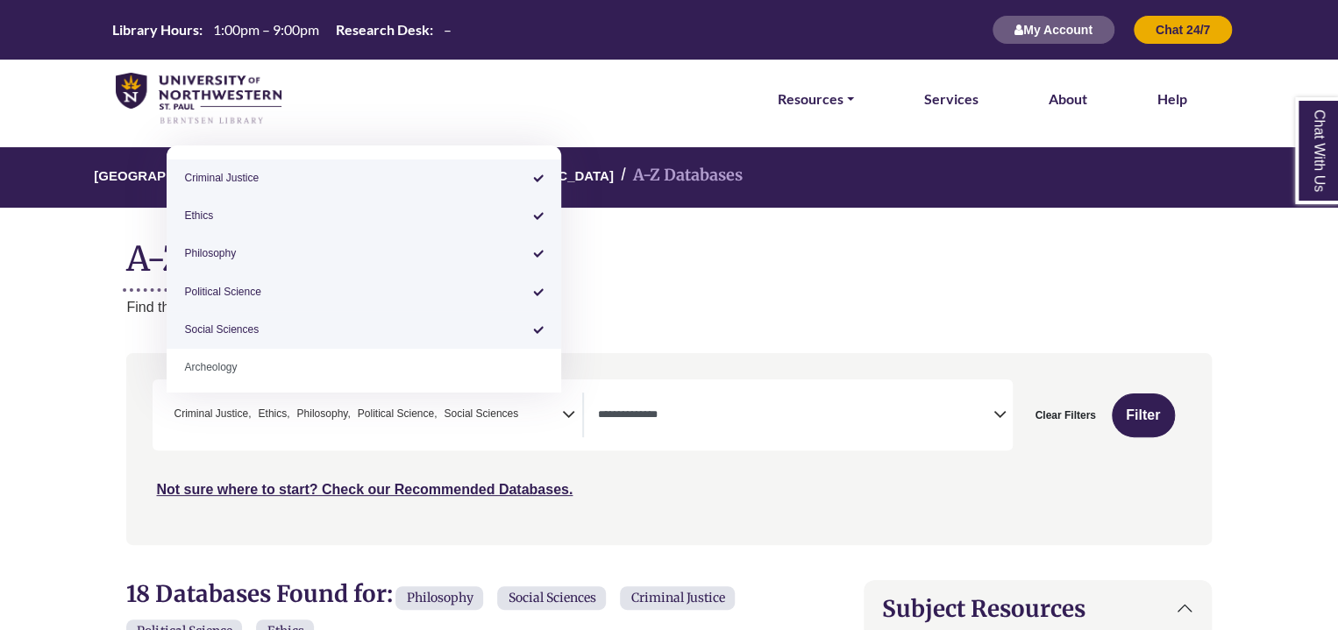
drag, startPoint x: 274, startPoint y: 324, endPoint x: 153, endPoint y: 157, distance: 206.6
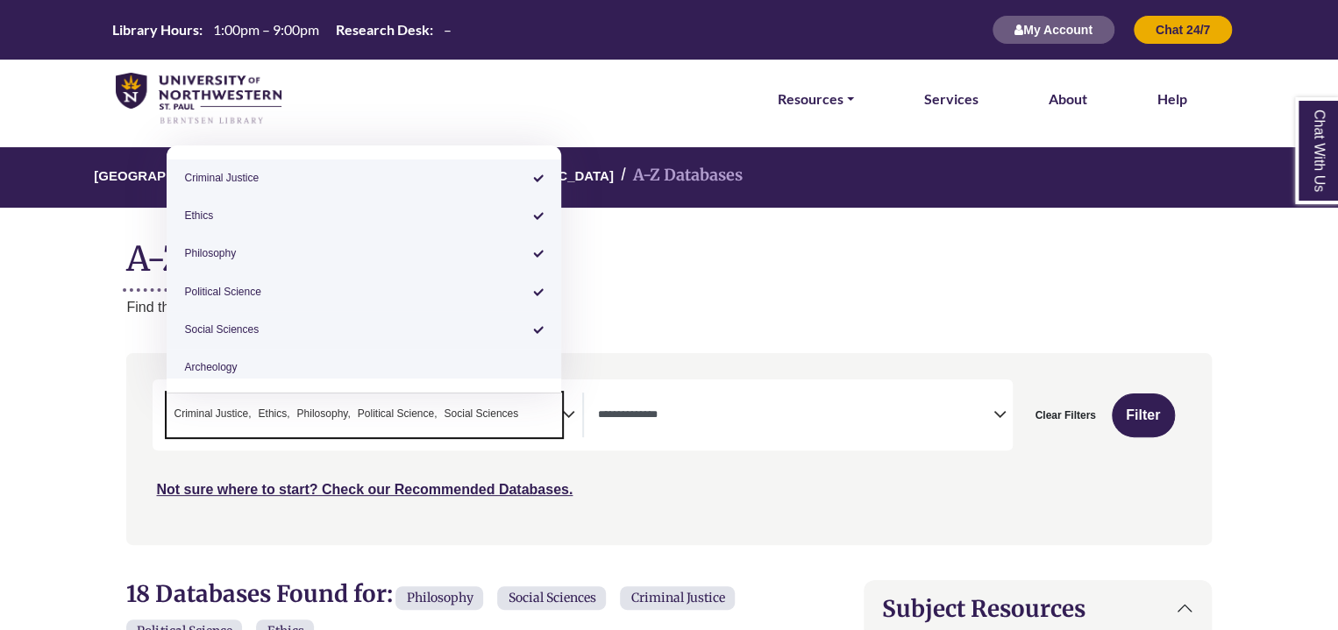
drag, startPoint x: 520, startPoint y: 415, endPoint x: 417, endPoint y: 420, distance: 102.7
click at [417, 420] on ul "× Criminal Justice × Ethics × Philosophy × Political Science × Social Sciences" at bounding box center [344, 412] width 355 height 15
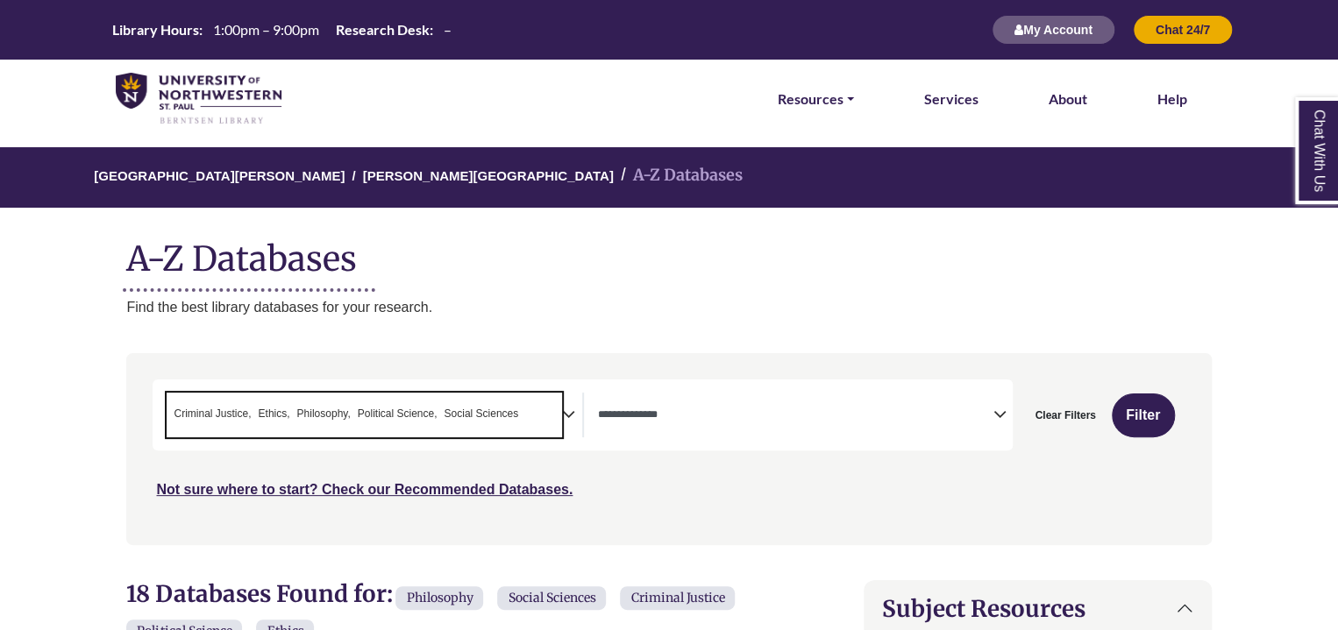
drag, startPoint x: 521, startPoint y: 411, endPoint x: 463, endPoint y: 416, distance: 58.1
click at [463, 416] on span "× Criminal Justice × Ethics × Philosophy × Political Science × Social Sciences" at bounding box center [364, 415] width 395 height 45
